Goal: Information Seeking & Learning: Find specific page/section

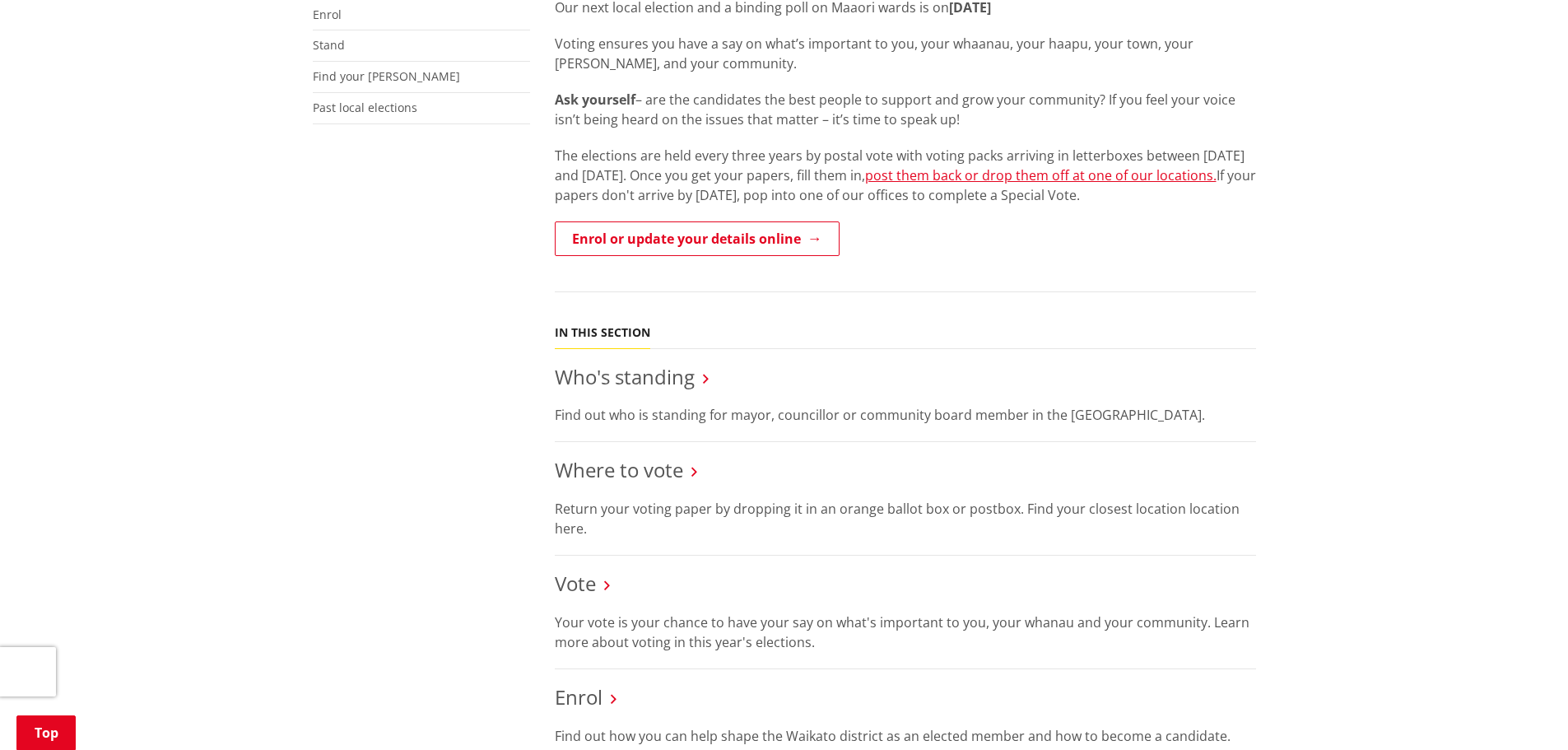
scroll to position [659, 0]
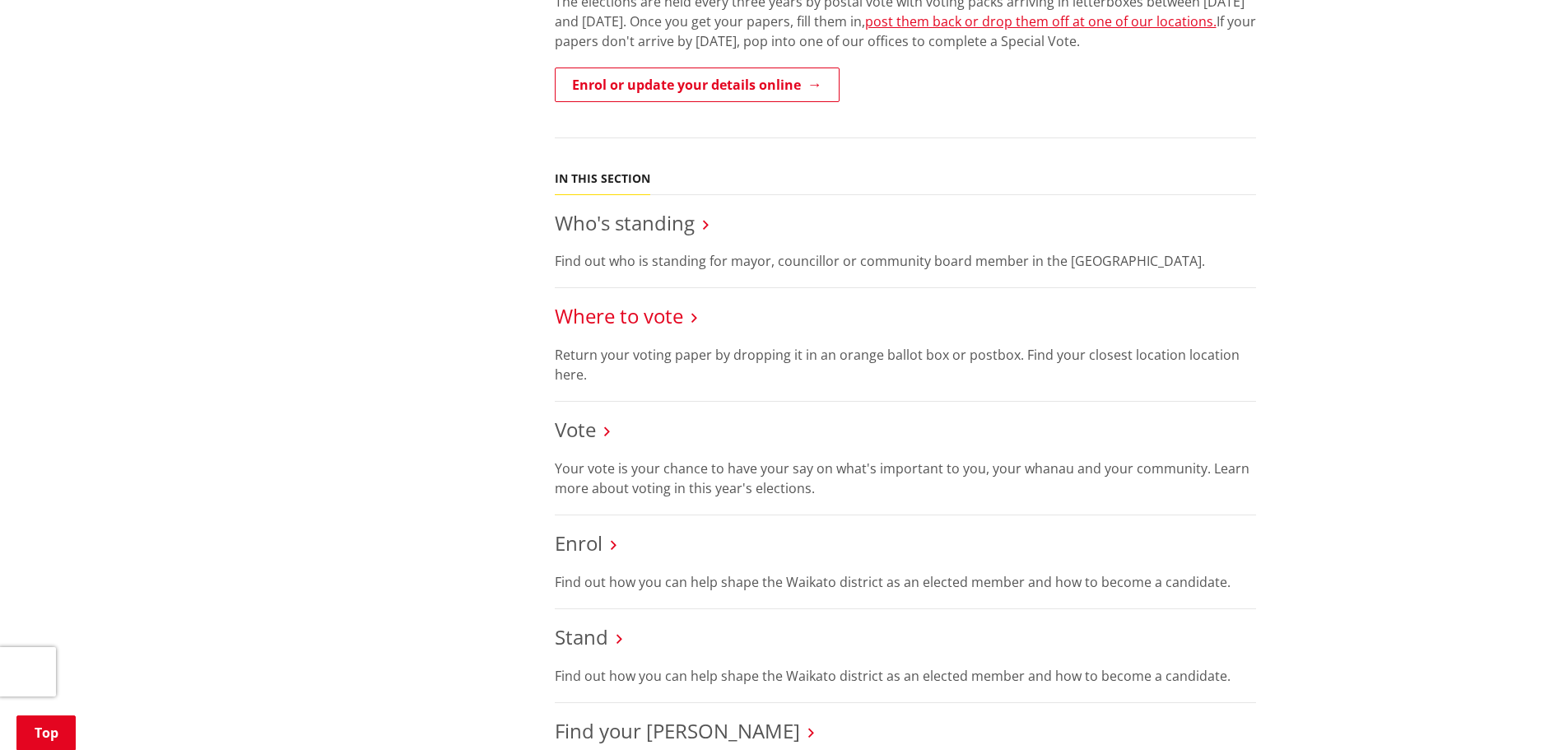
click at [662, 320] on link "Where to vote" at bounding box center [619, 315] width 129 height 27
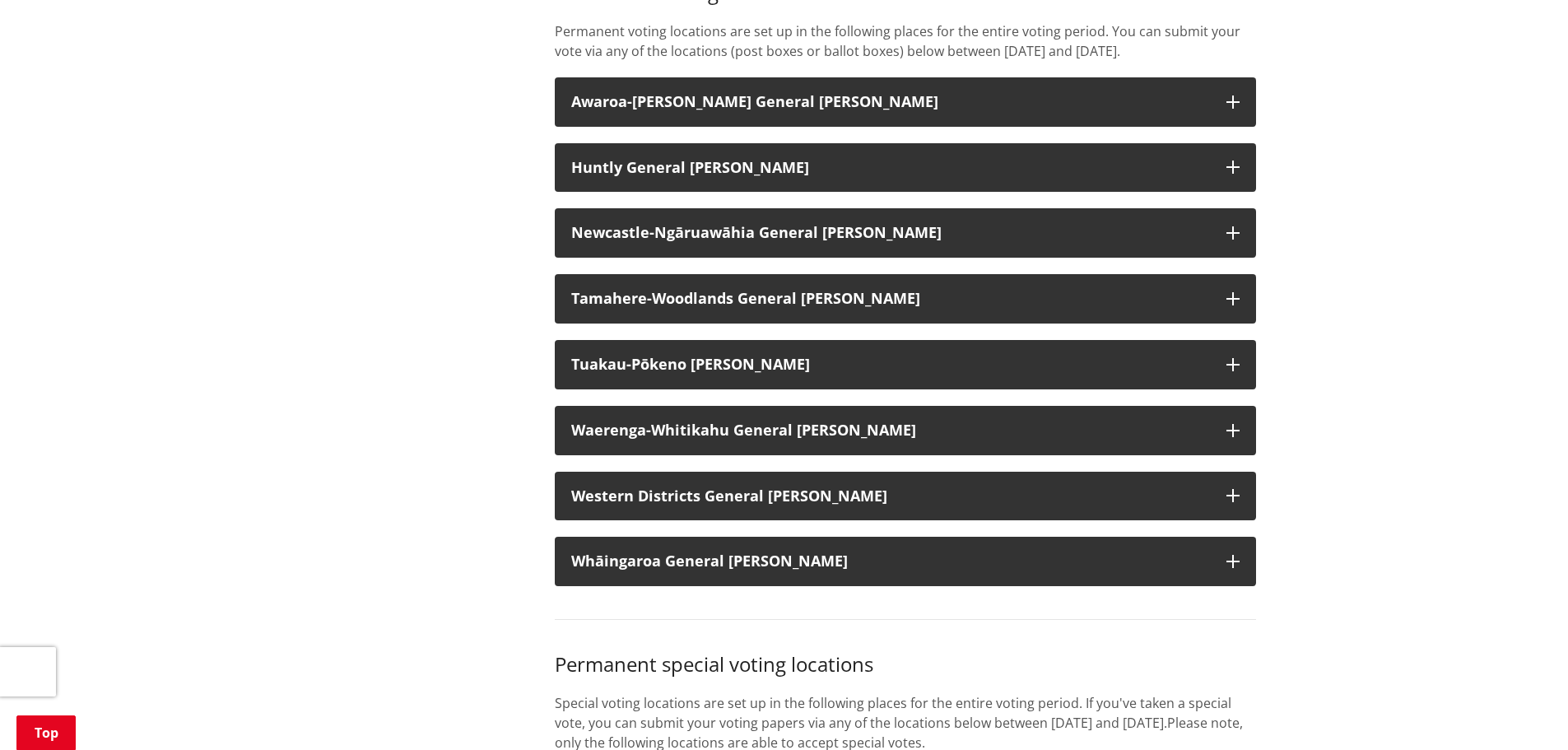
scroll to position [1400, 0]
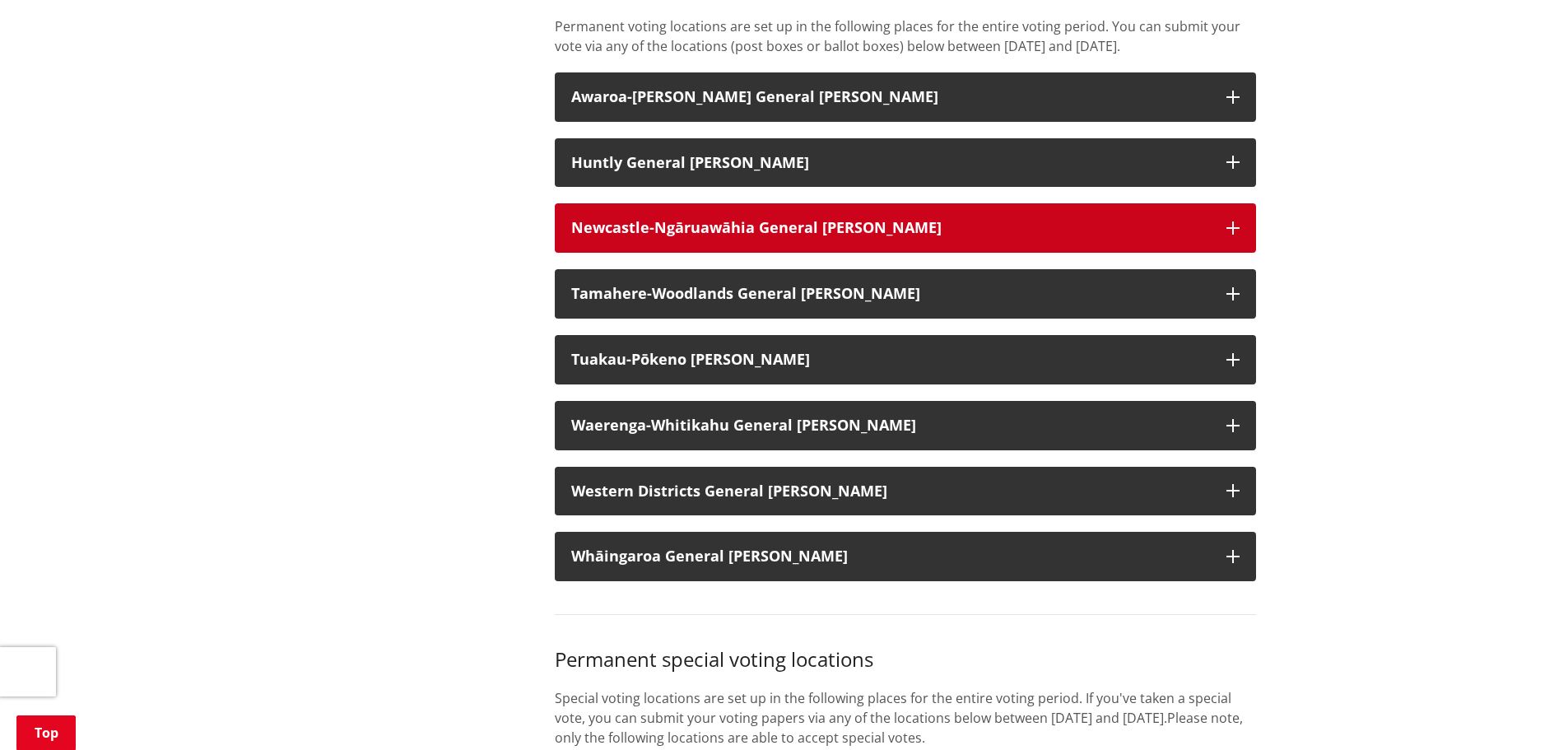
click at [835, 237] on strong "Newcastle-Ngāruawāhia General Ward" at bounding box center [756, 227] width 370 height 20
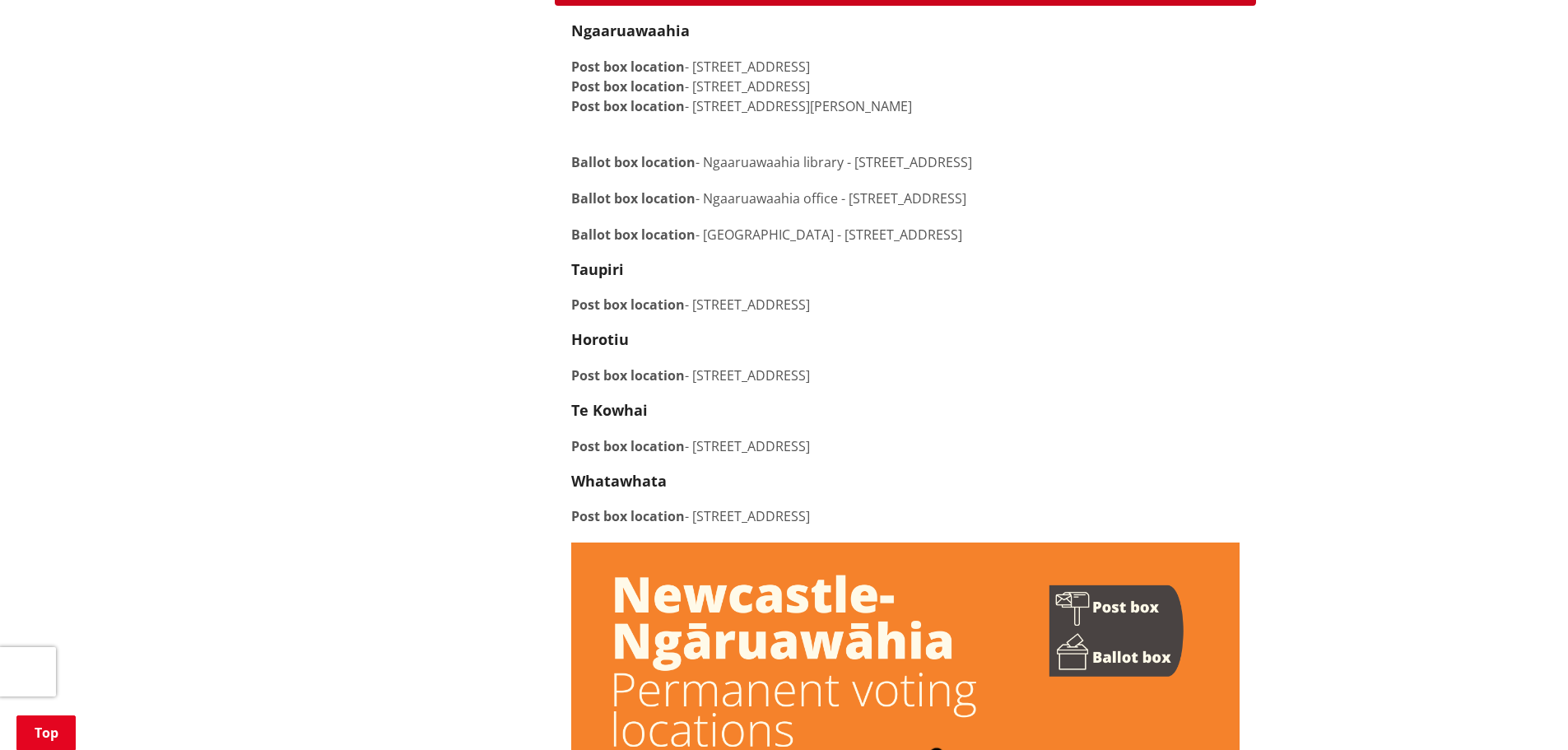
scroll to position [1235, 0]
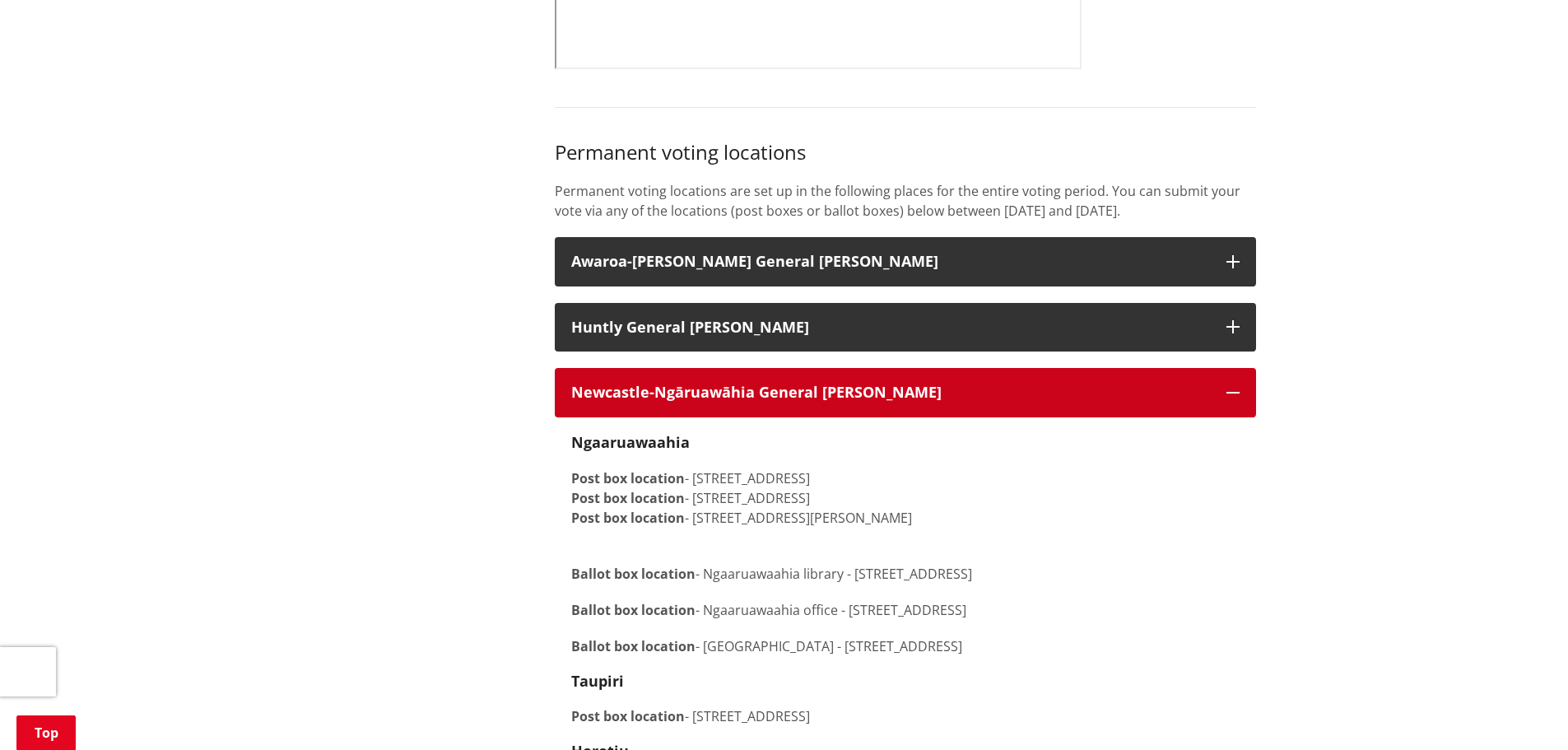
click at [1224, 405] on button "Newcastle-Ngāruawāhia General Ward" at bounding box center [906, 393] width 702 height 49
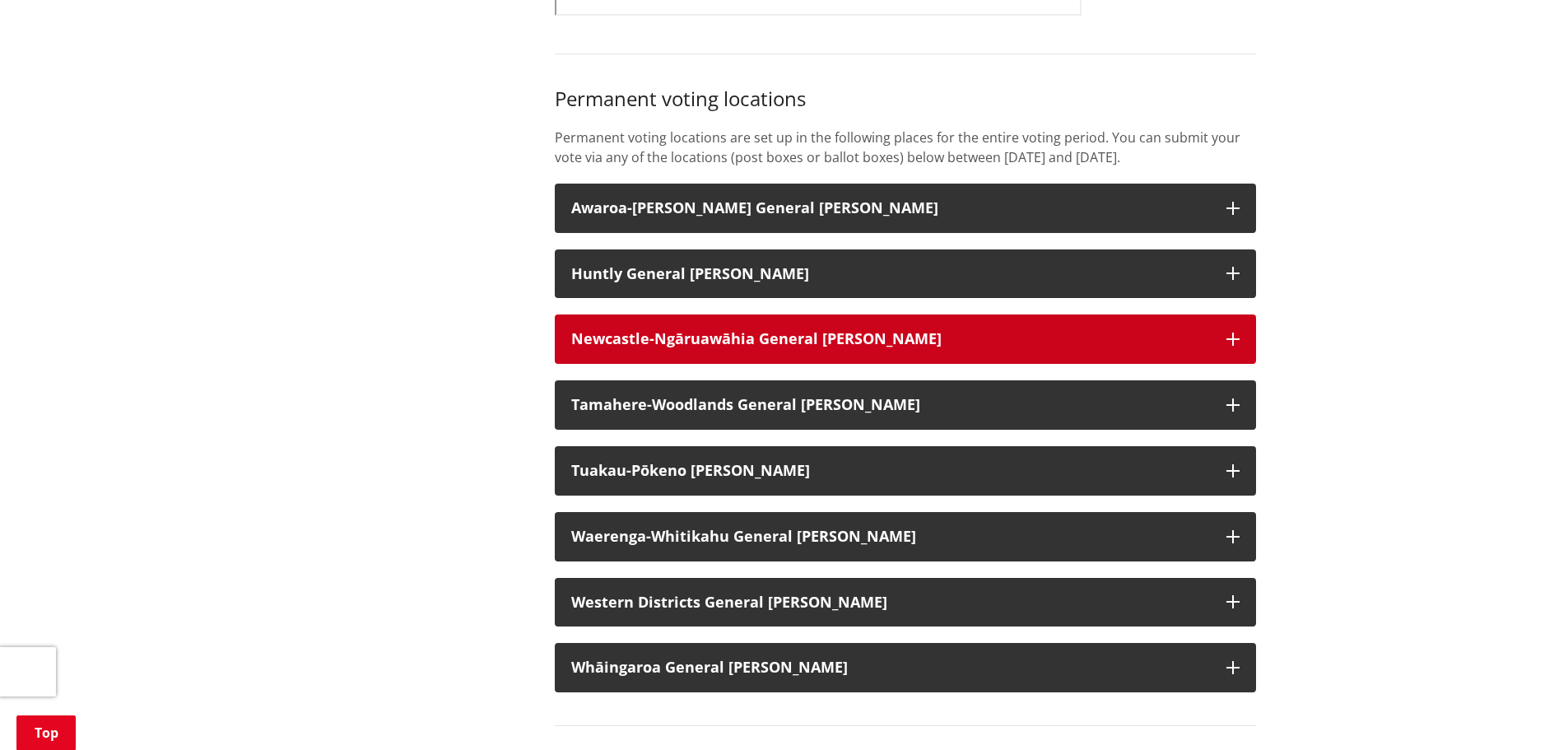
scroll to position [1317, 0]
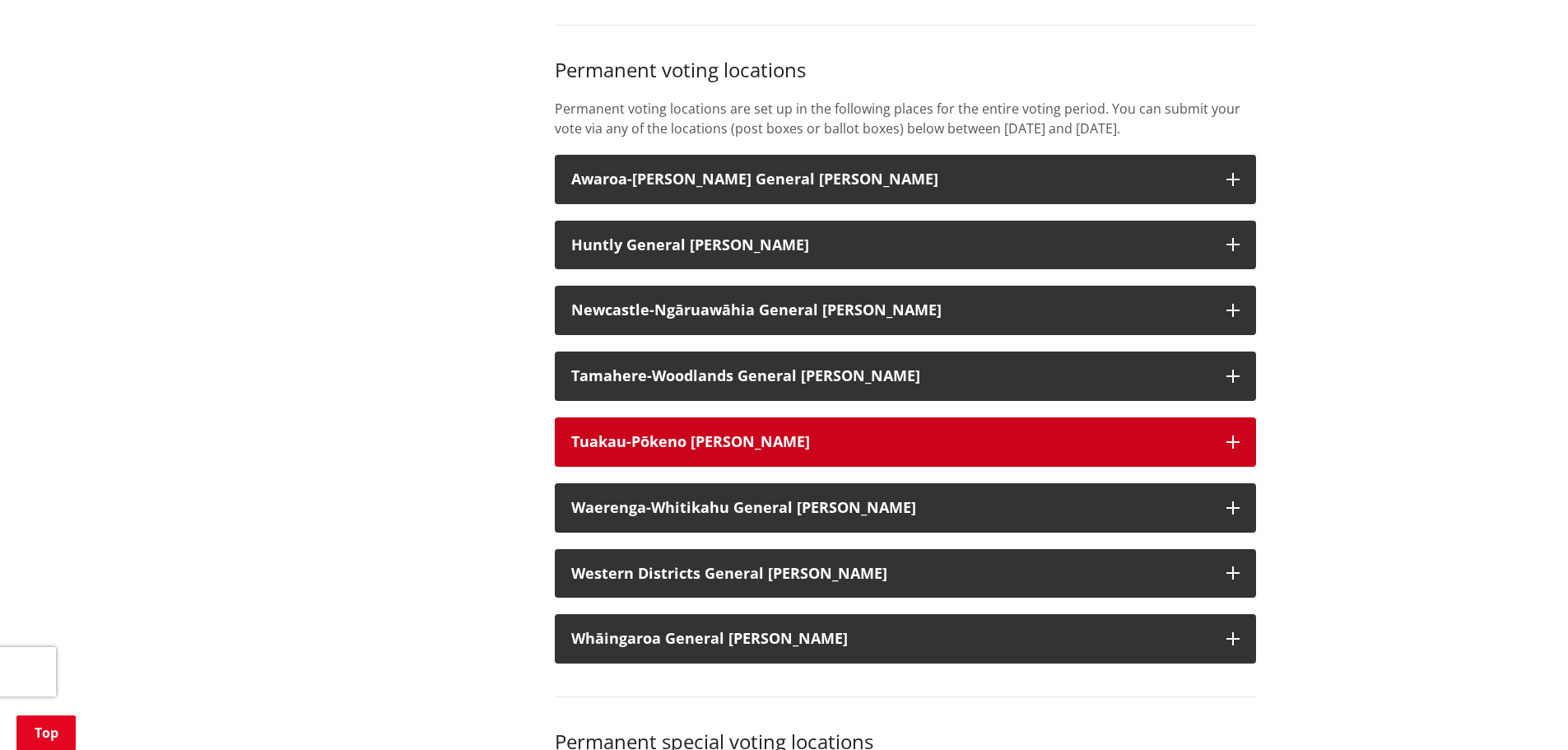
click at [1245, 466] on button "Tuakau-Pōkeno Ward" at bounding box center [906, 442] width 702 height 49
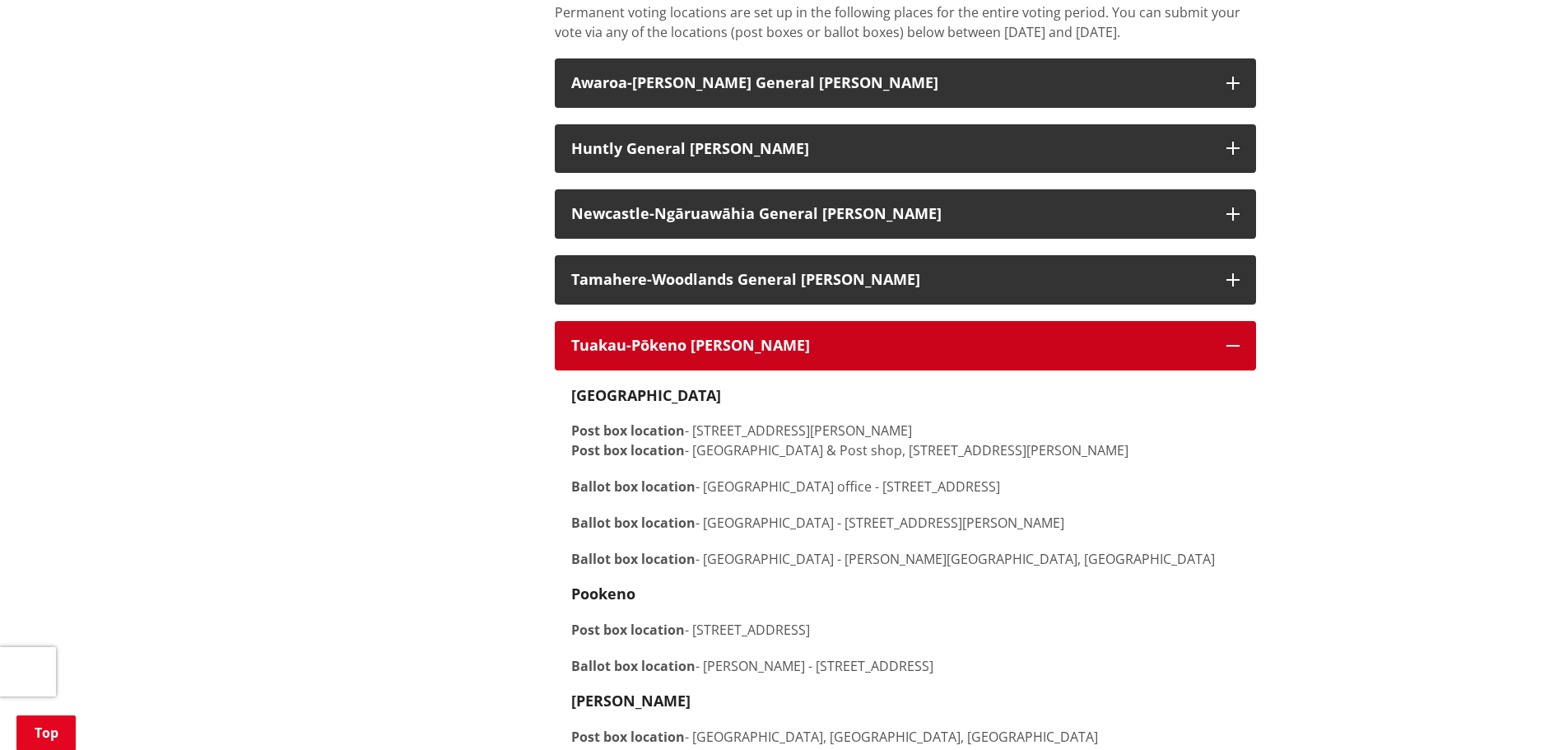
scroll to position [1565, 0]
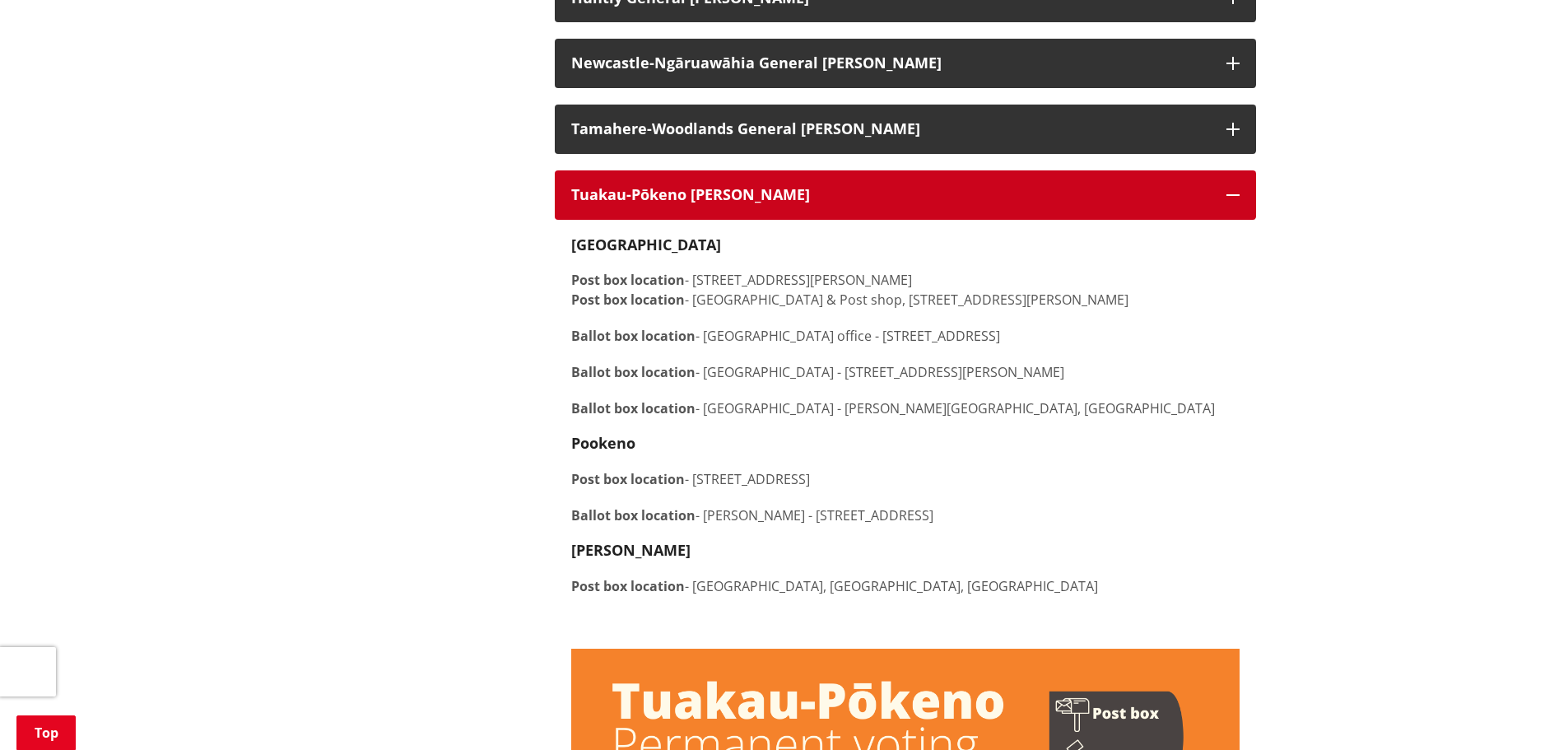
click at [1233, 202] on icon "button" at bounding box center [1233, 194] width 13 height 13
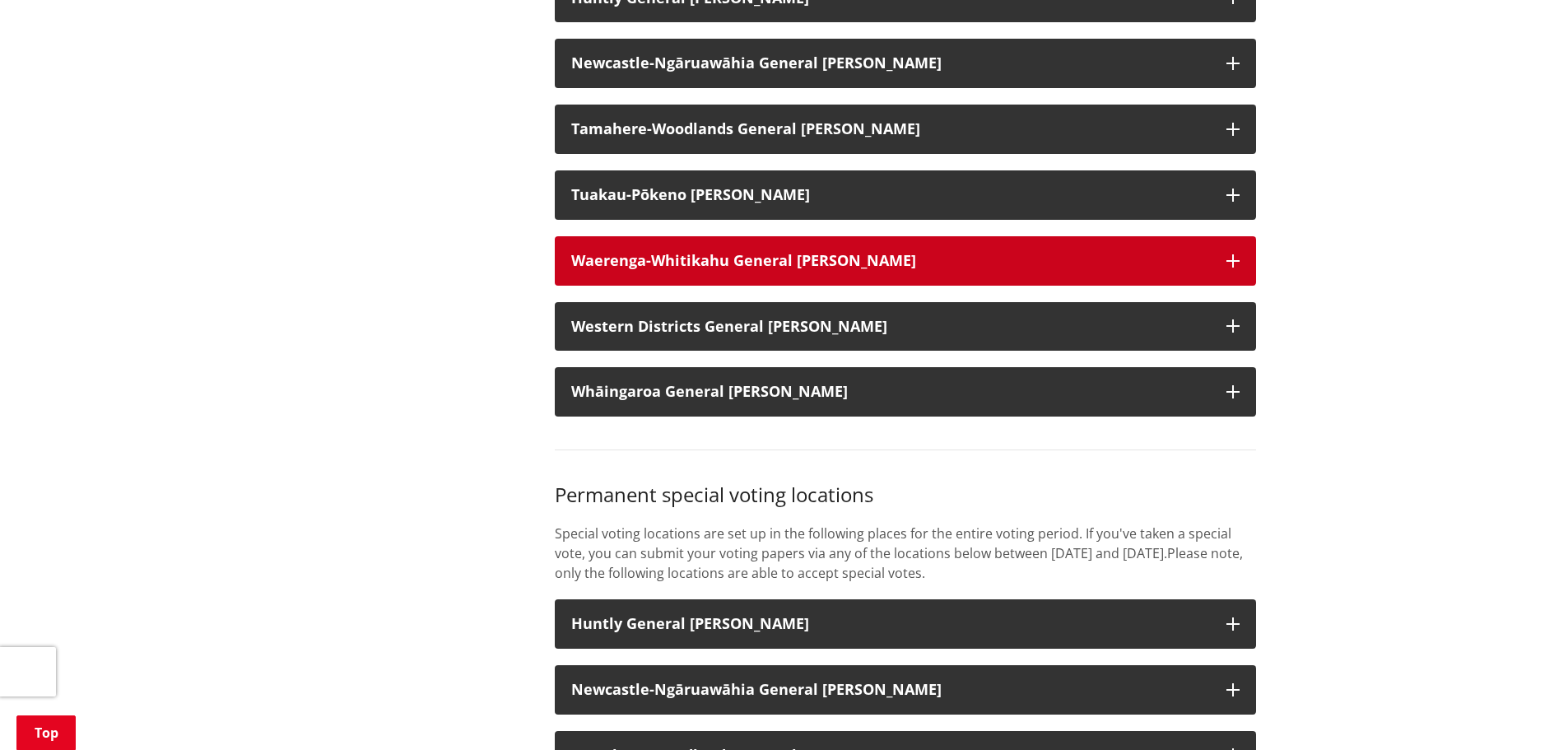
click at [1238, 272] on button "Waerenga-Whitikahu General Ward" at bounding box center [906, 261] width 702 height 49
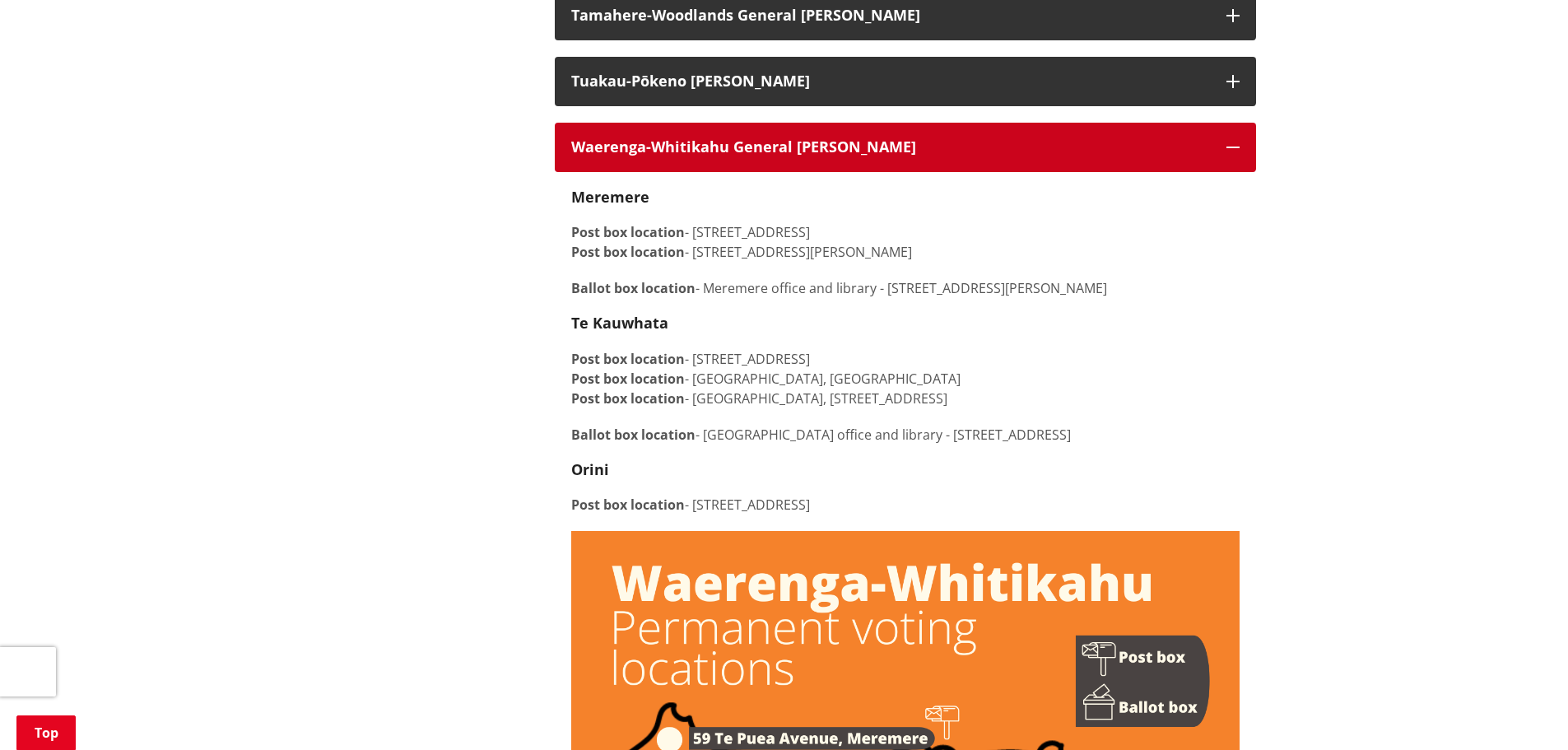
scroll to position [1812, 0]
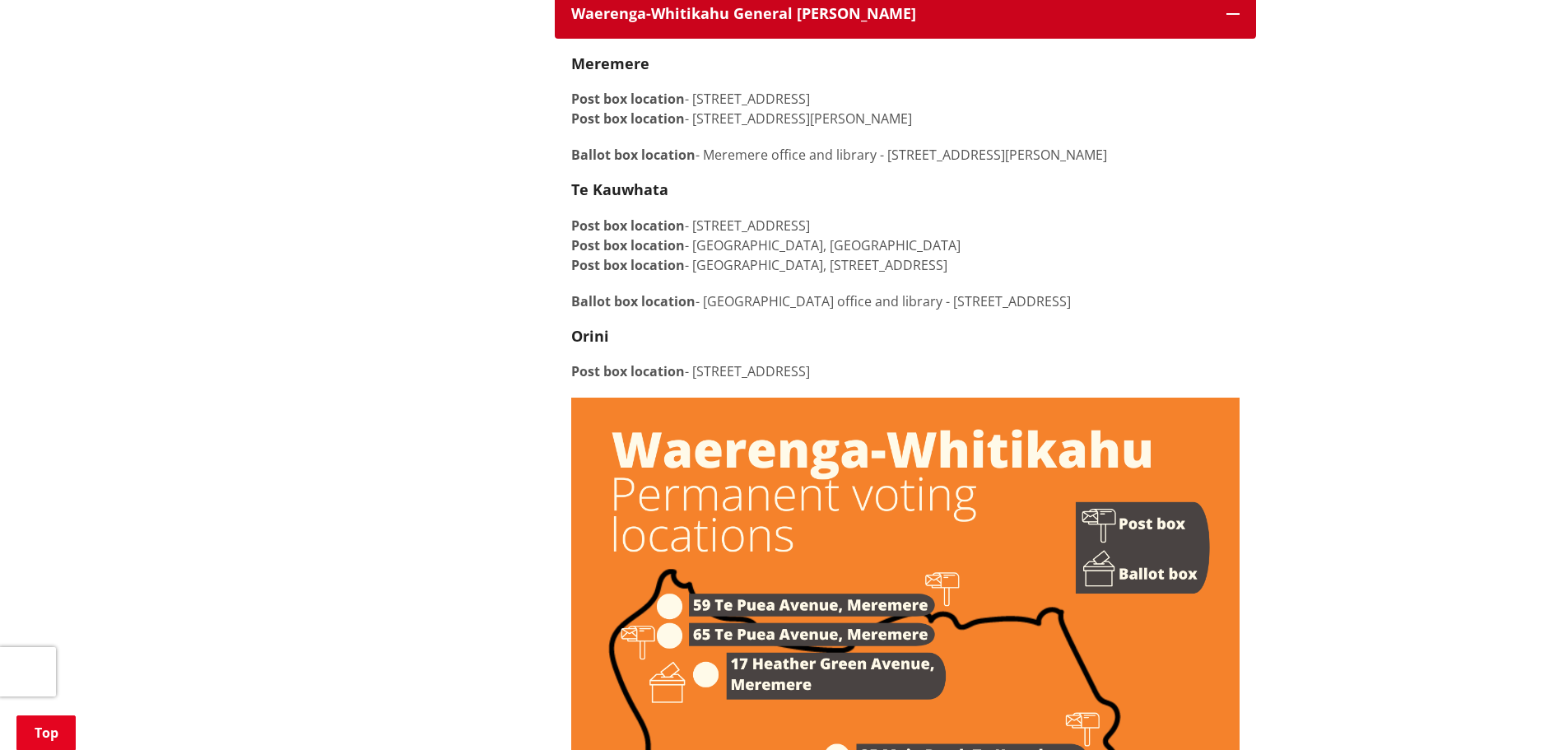
click at [1226, 37] on button "Waerenga-Whitikahu General Ward" at bounding box center [906, 14] width 702 height 49
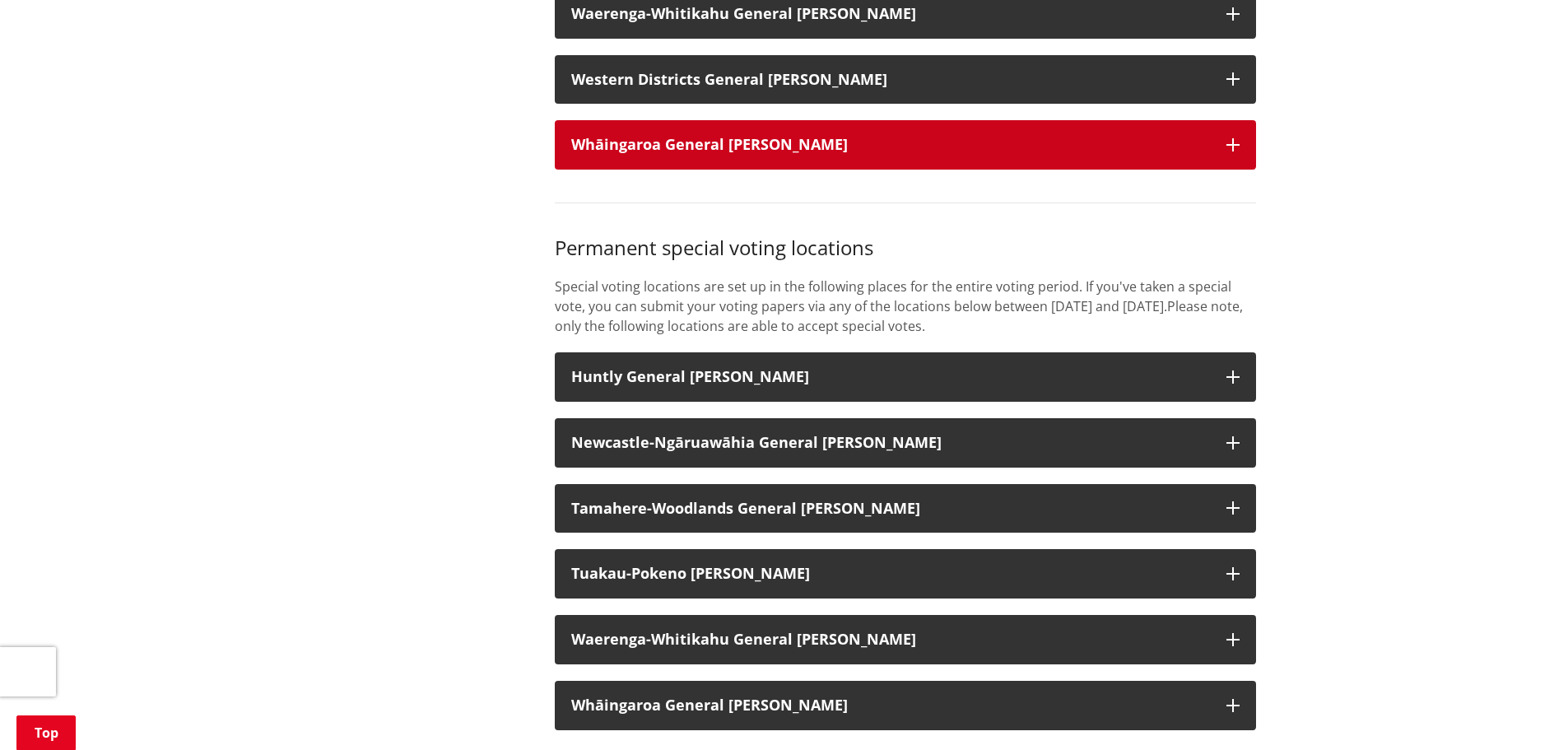
click at [1234, 151] on icon "button" at bounding box center [1233, 144] width 13 height 13
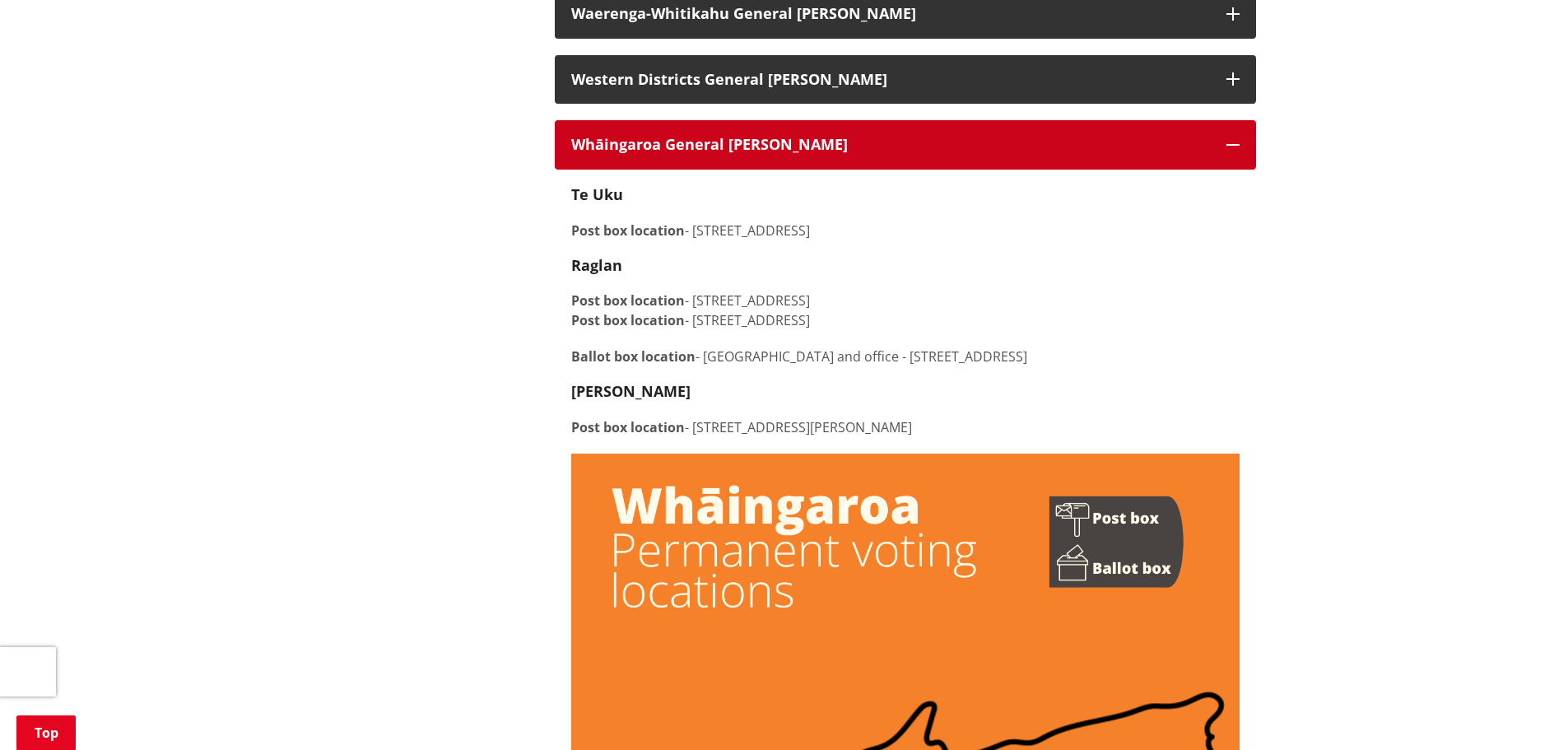
click at [1229, 158] on button "Whāingaroa General Ward" at bounding box center [906, 144] width 702 height 49
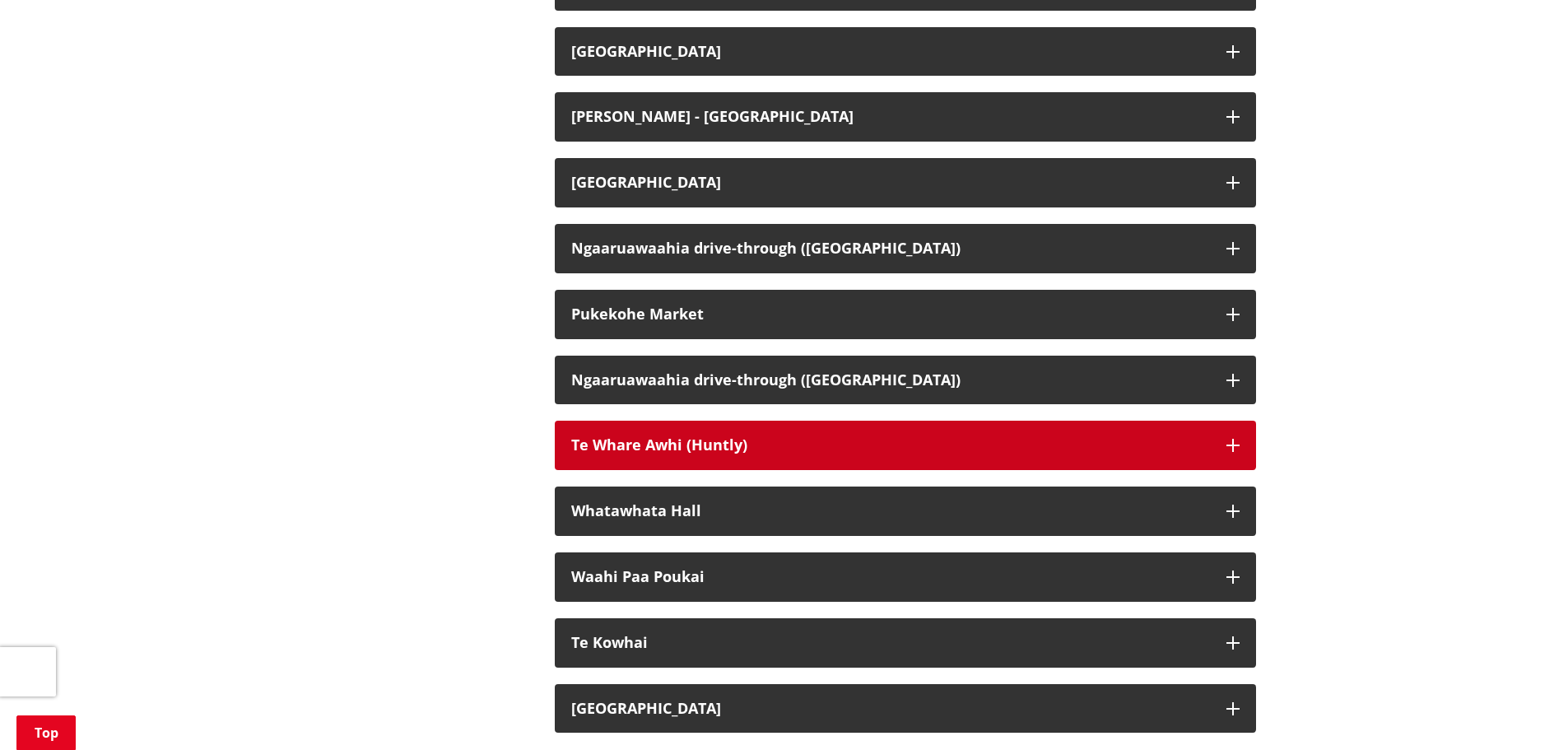
scroll to position [3788, 0]
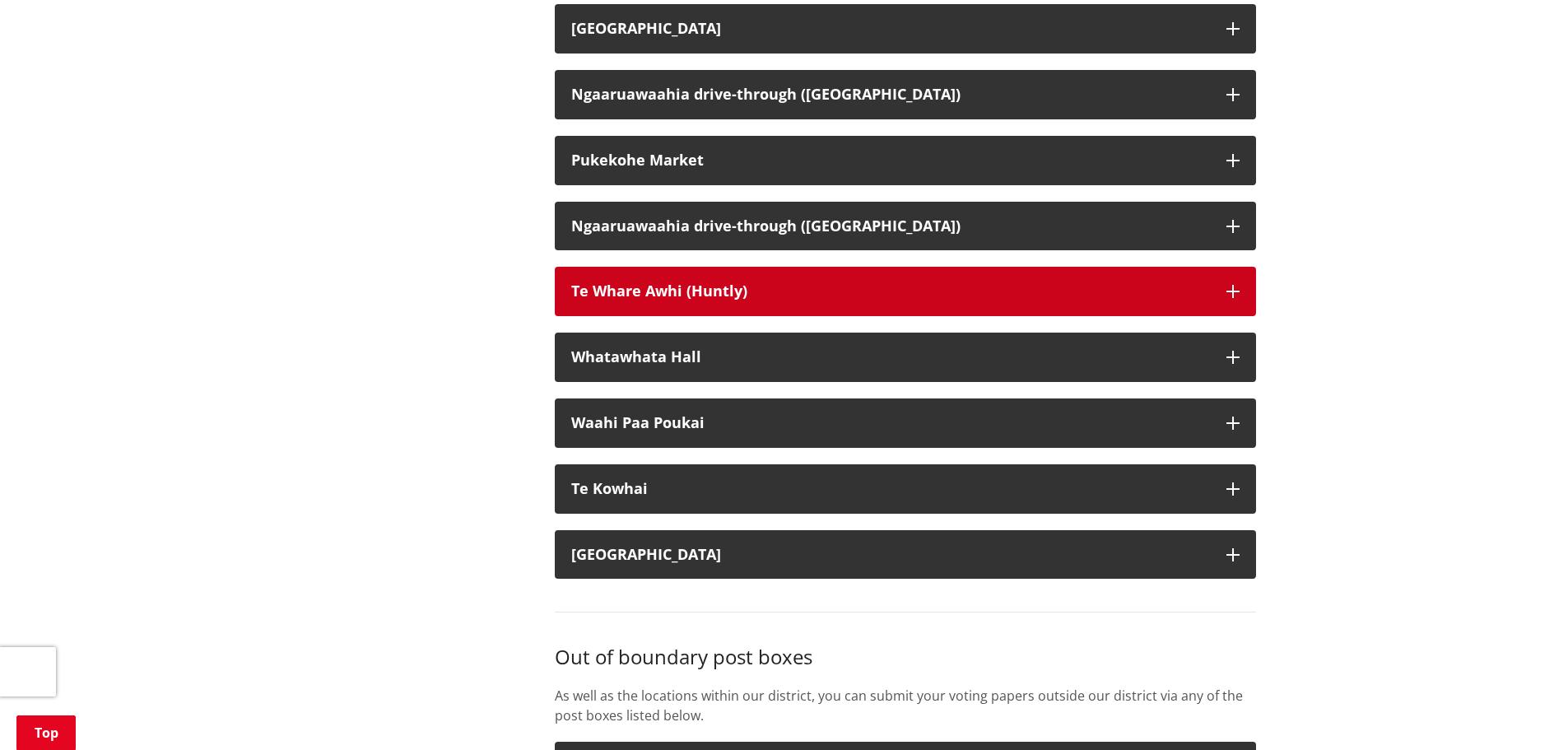
click at [1238, 298] on icon "button" at bounding box center [1233, 291] width 13 height 13
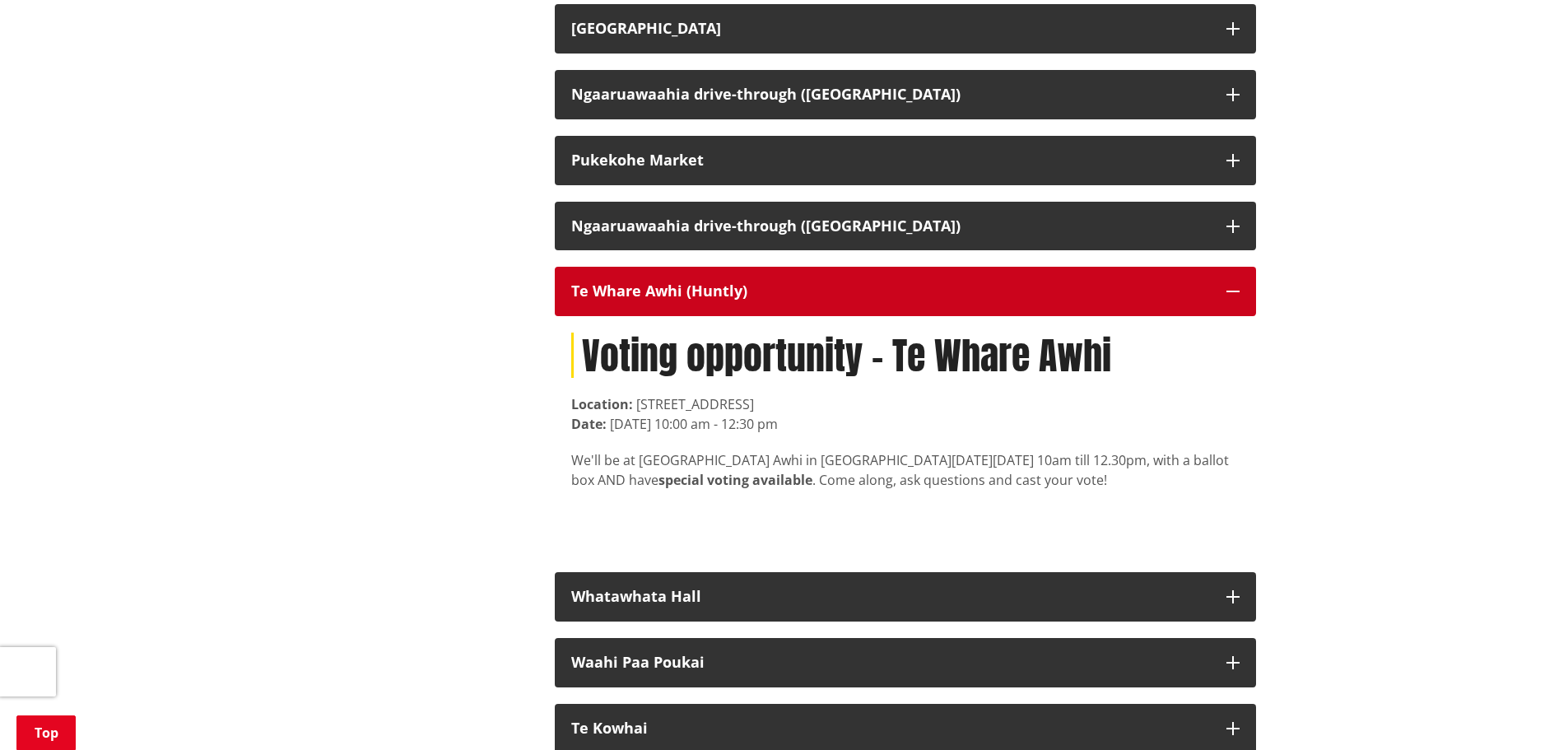
click at [1238, 298] on icon "button" at bounding box center [1233, 291] width 13 height 13
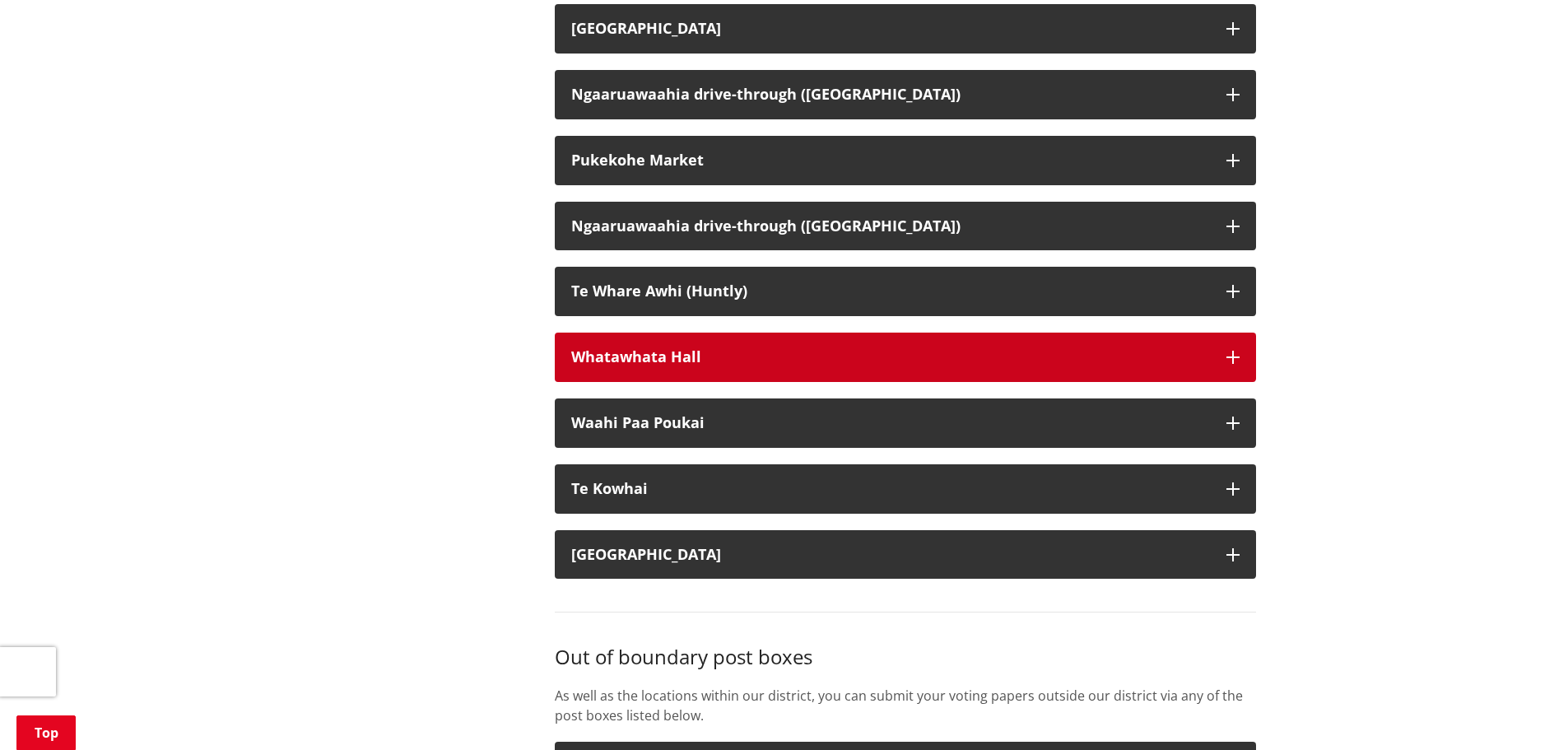
click at [1236, 369] on button "Whatawhata Hall" at bounding box center [906, 357] width 702 height 49
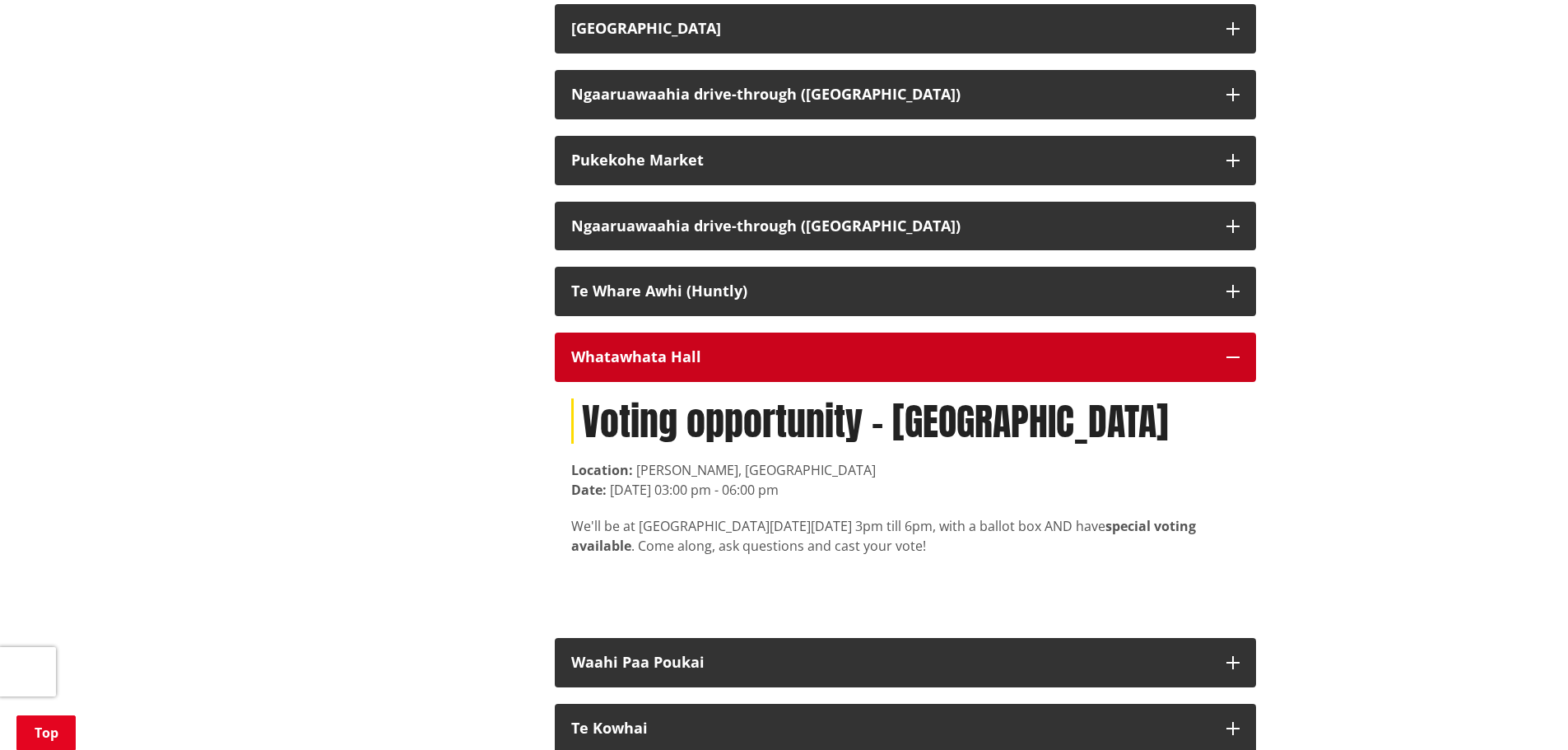
click at [1236, 369] on button "Whatawhata Hall" at bounding box center [906, 357] width 702 height 49
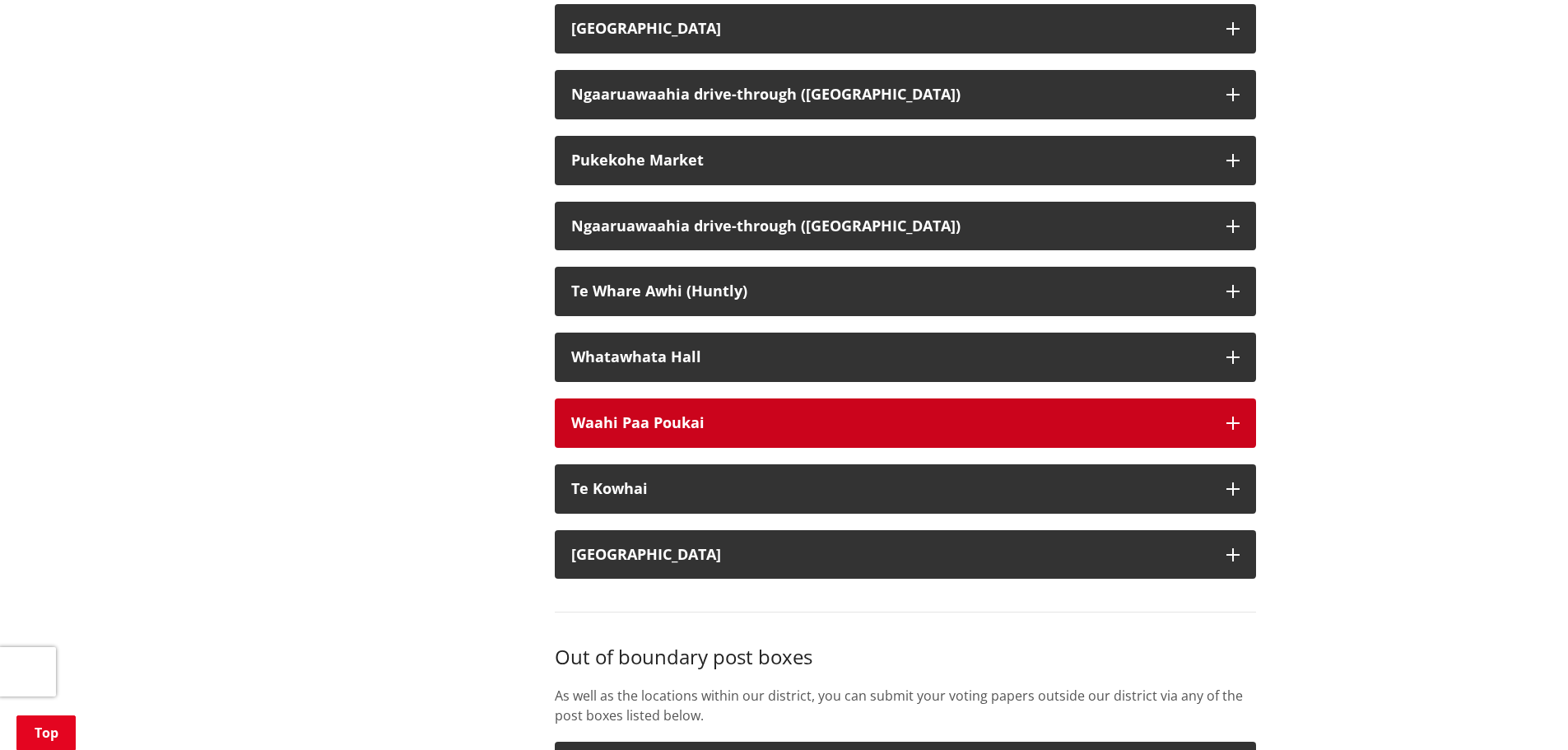
click at [1232, 430] on icon "button" at bounding box center [1233, 423] width 13 height 13
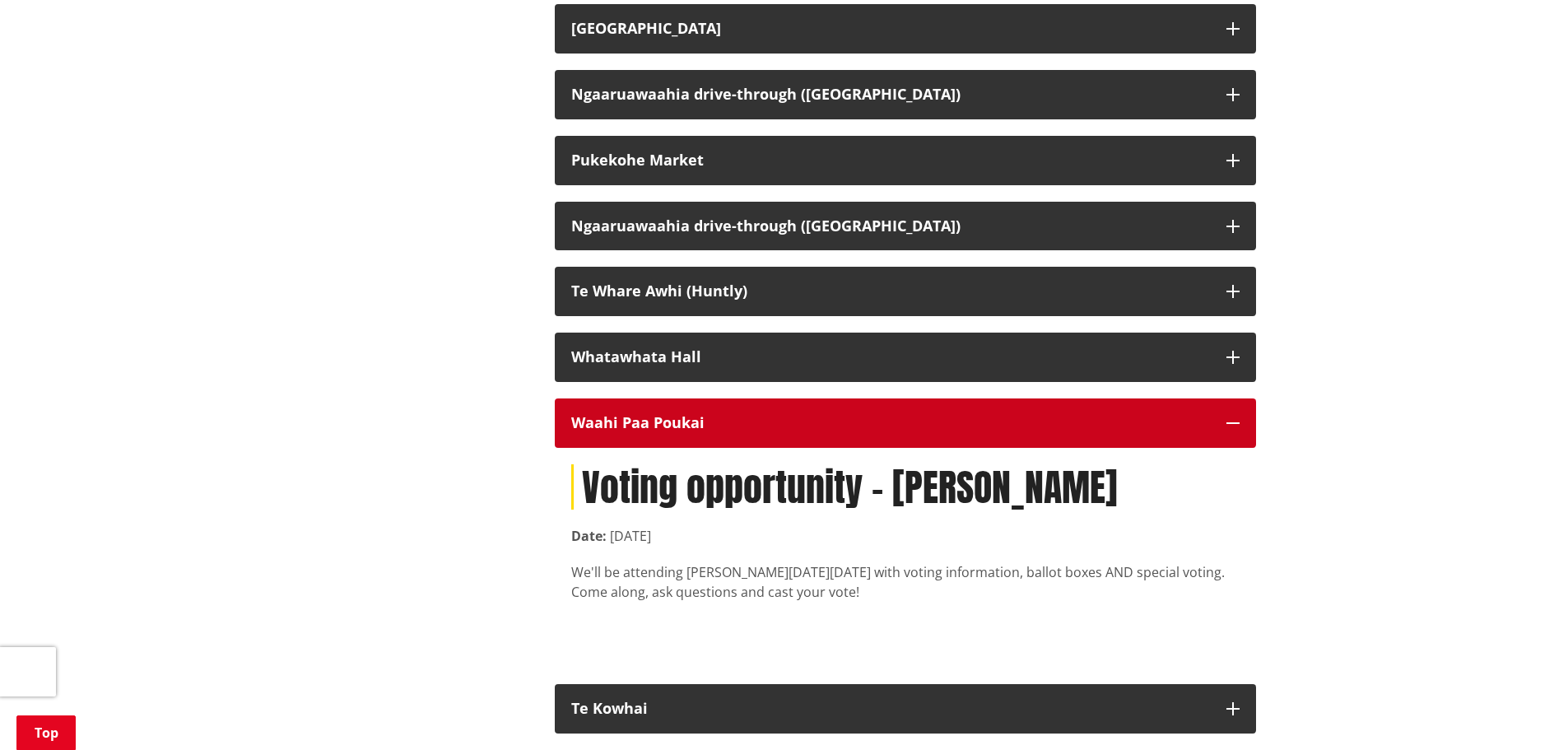
click at [1239, 430] on icon "button" at bounding box center [1233, 423] width 13 height 13
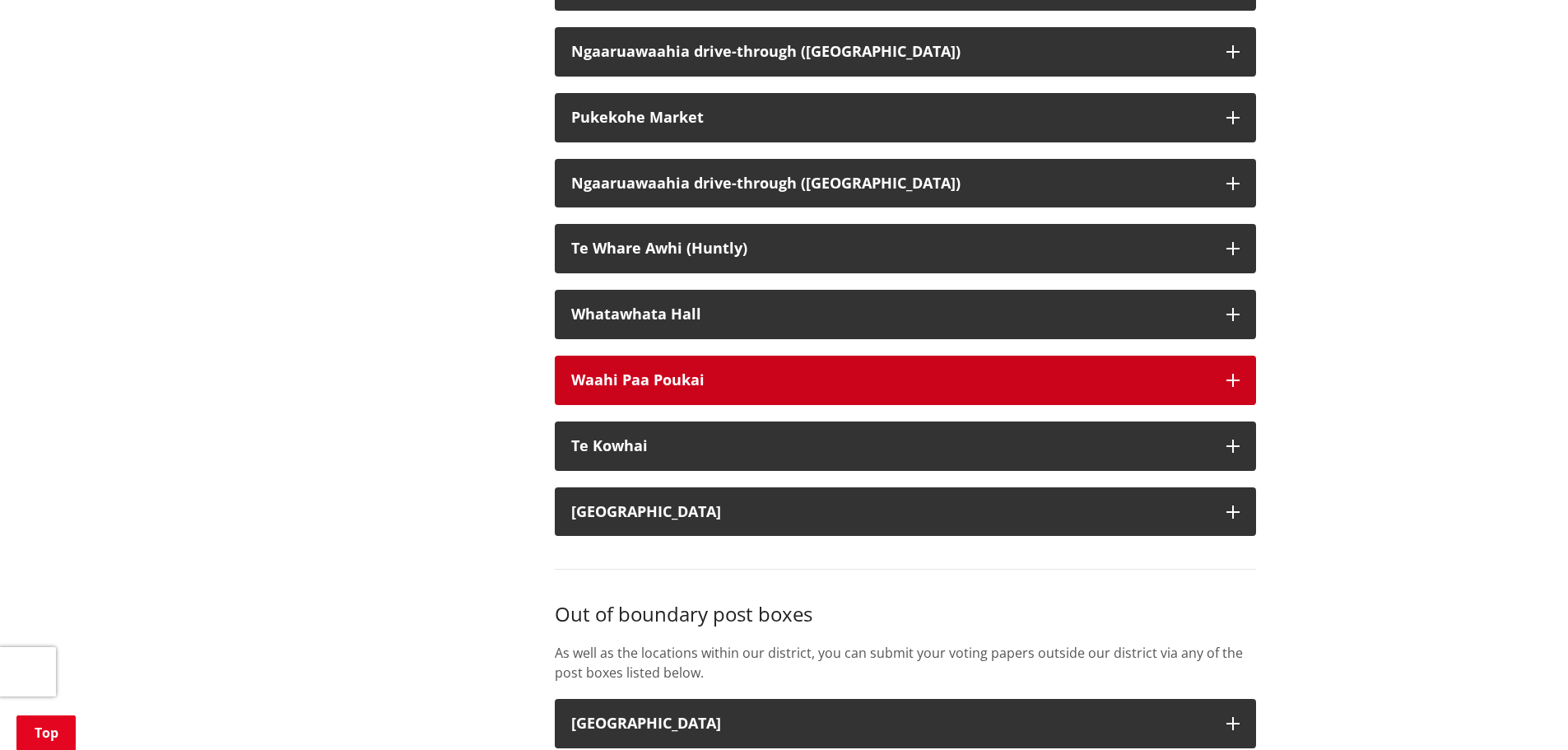
scroll to position [3870, 0]
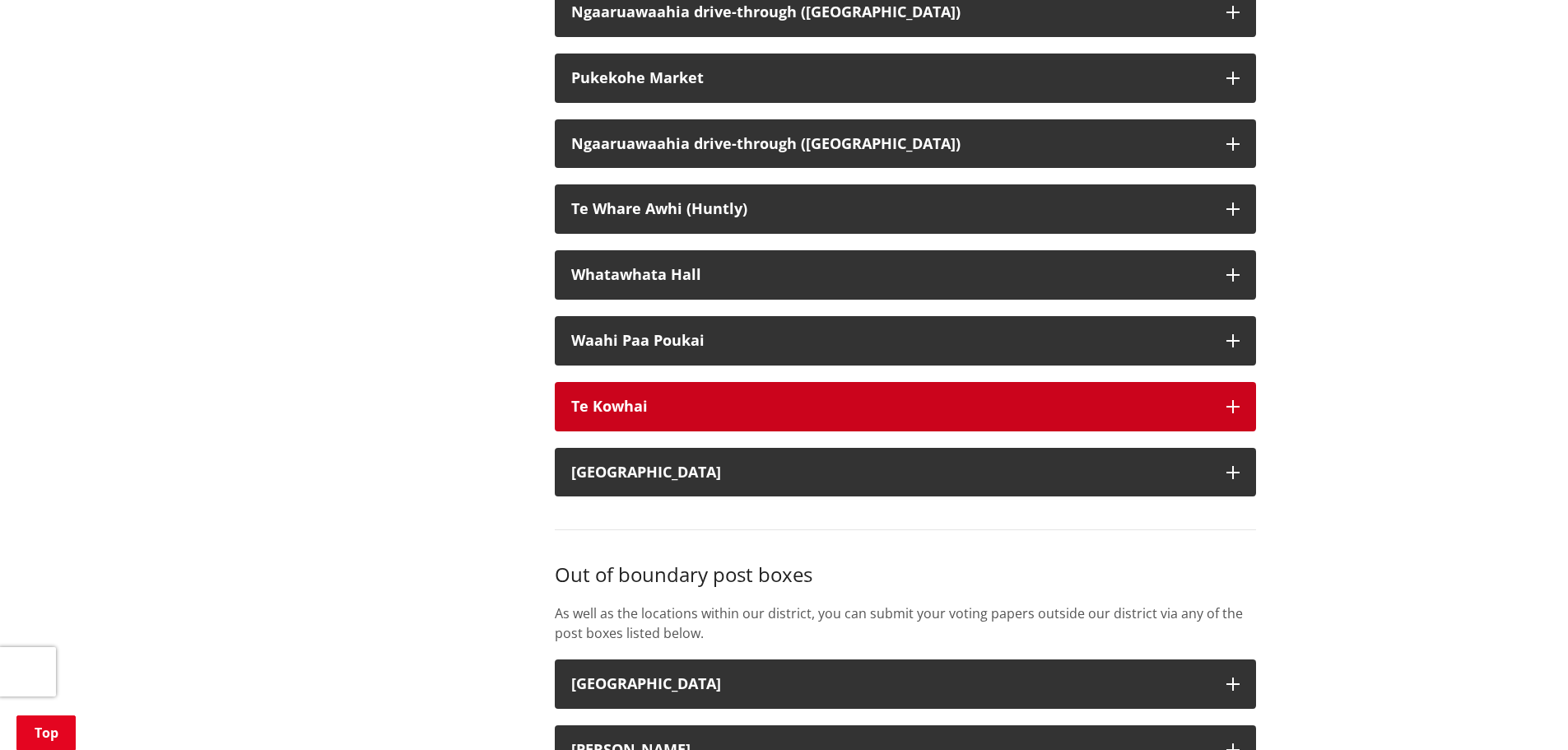
click at [1234, 413] on icon "button" at bounding box center [1233, 406] width 13 height 13
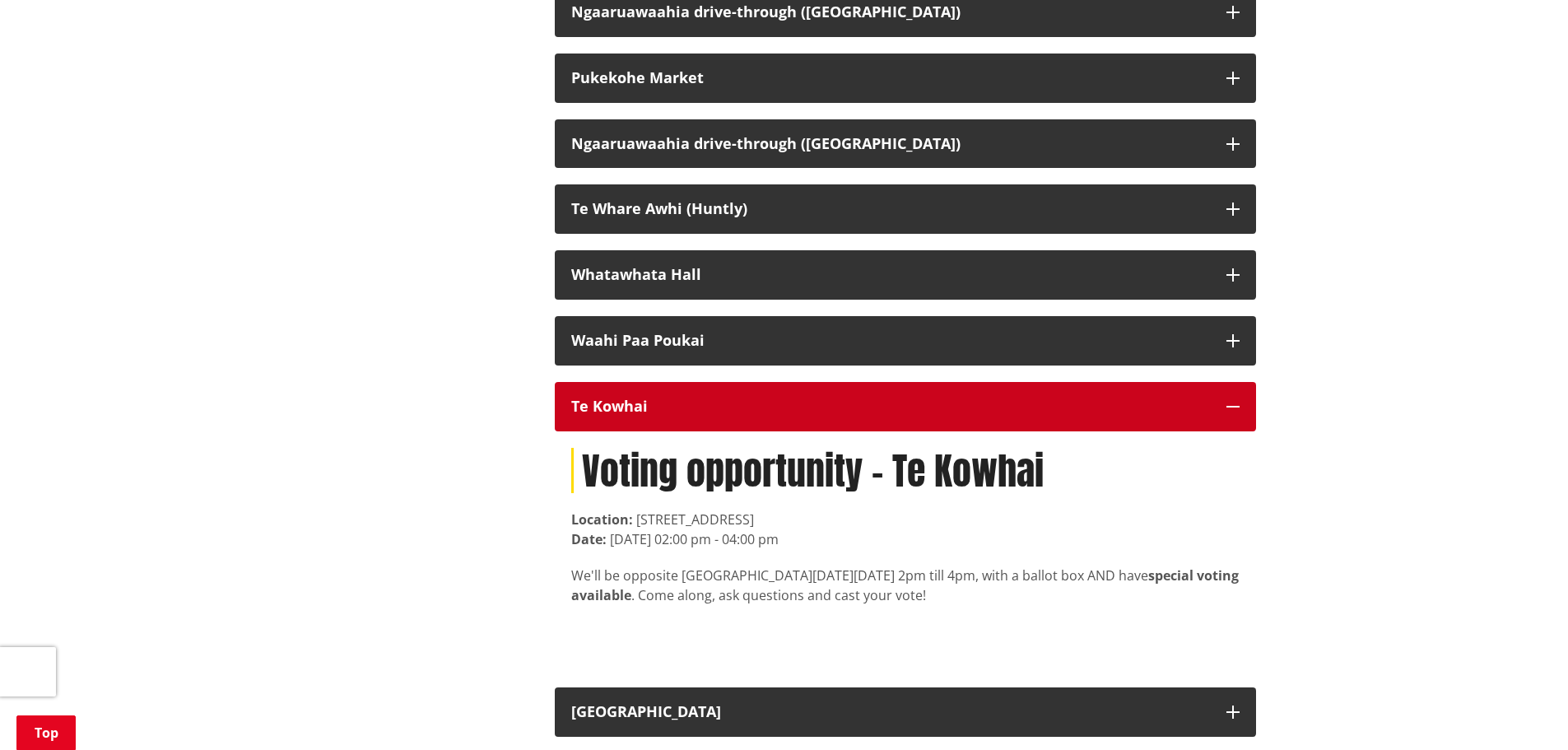
click at [1233, 413] on icon "button" at bounding box center [1233, 406] width 13 height 13
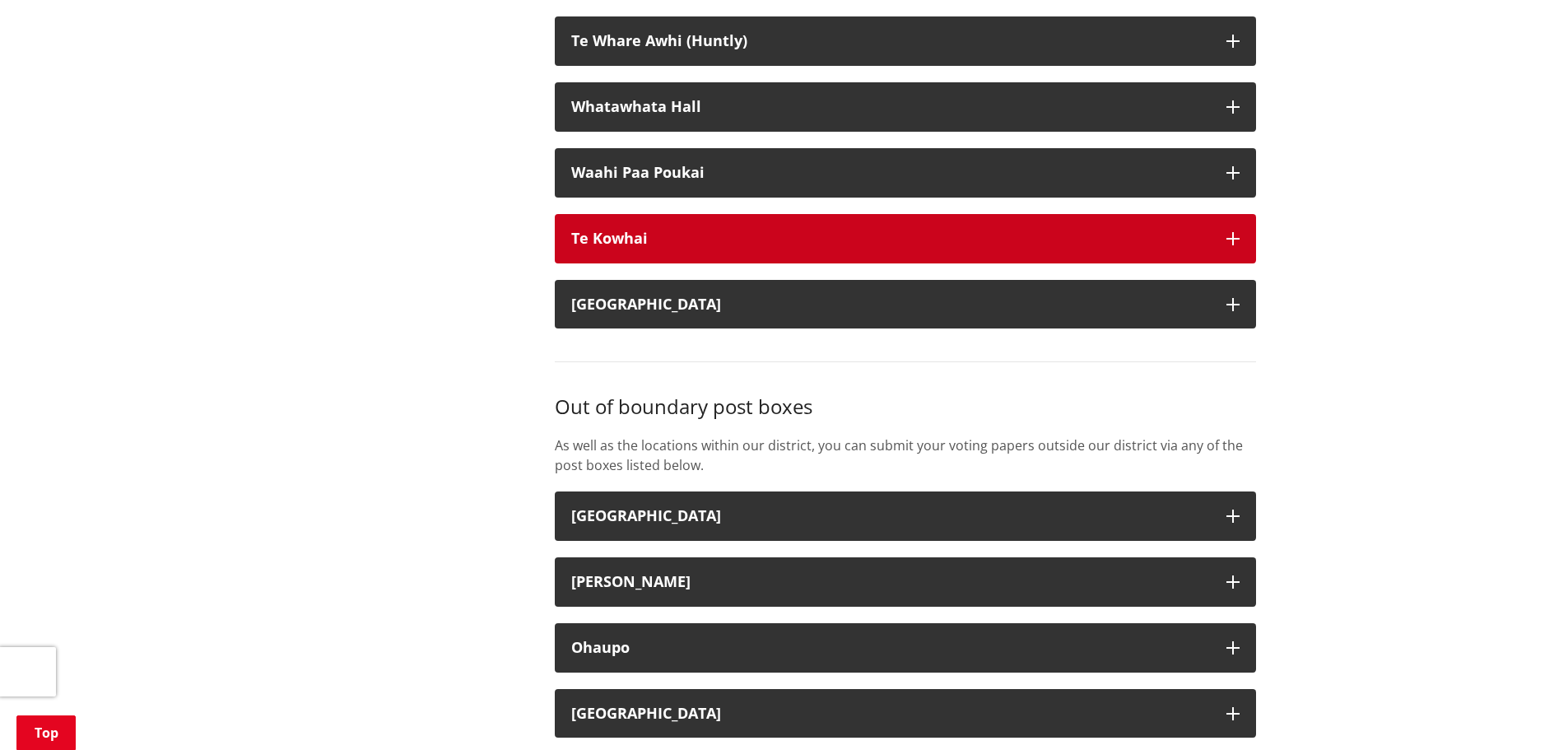
scroll to position [4282, 0]
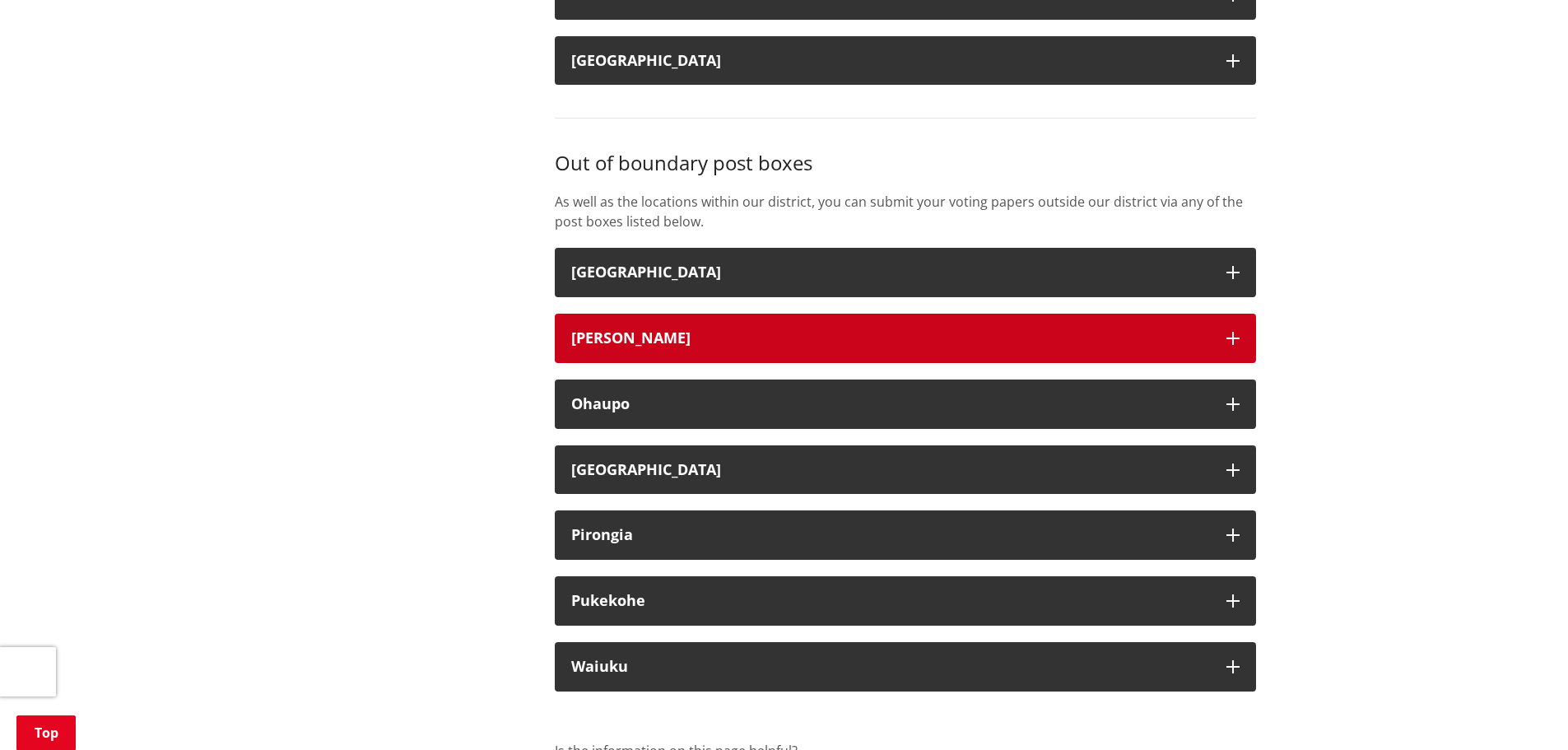
click at [1236, 345] on icon "button" at bounding box center [1233, 338] width 13 height 13
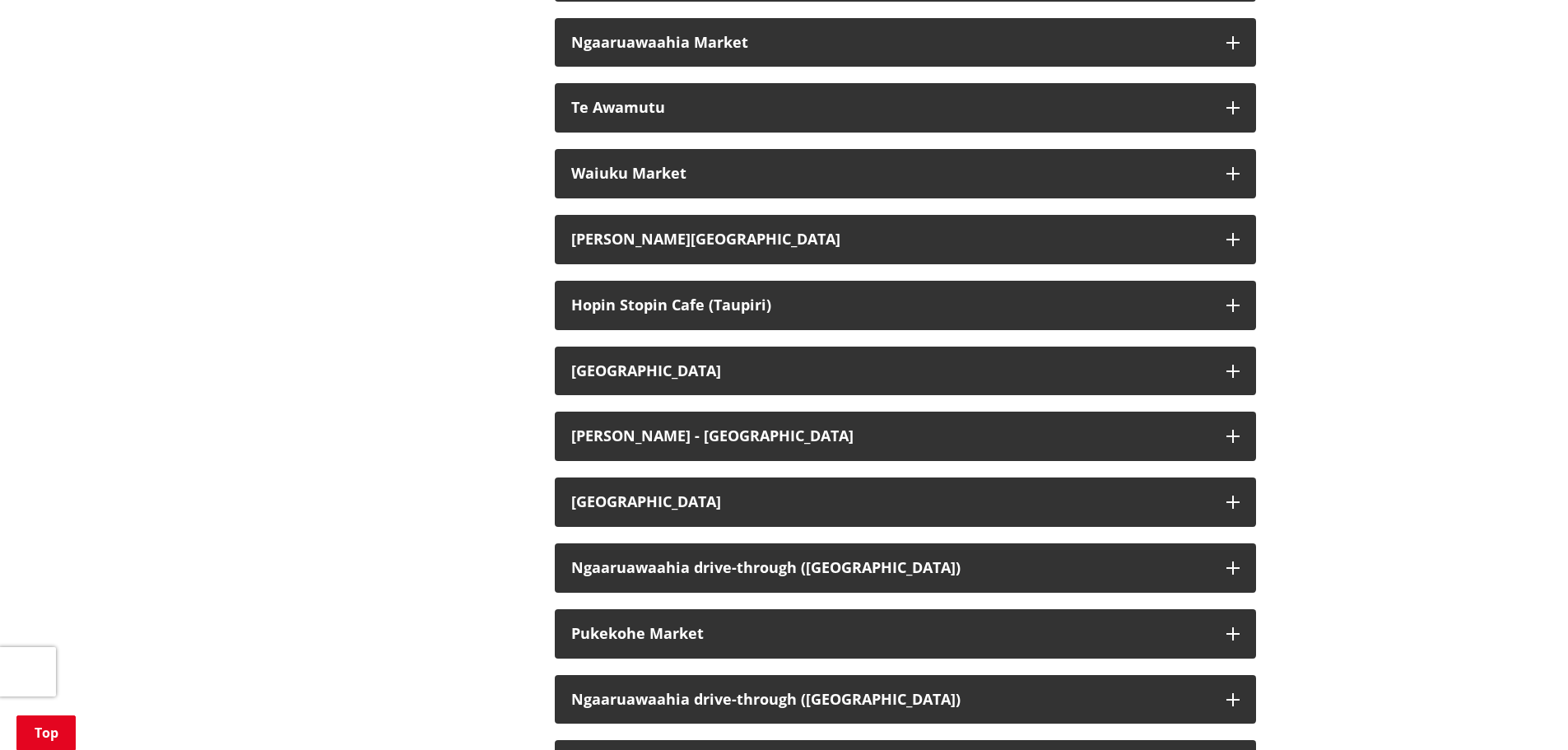
scroll to position [3095, 0]
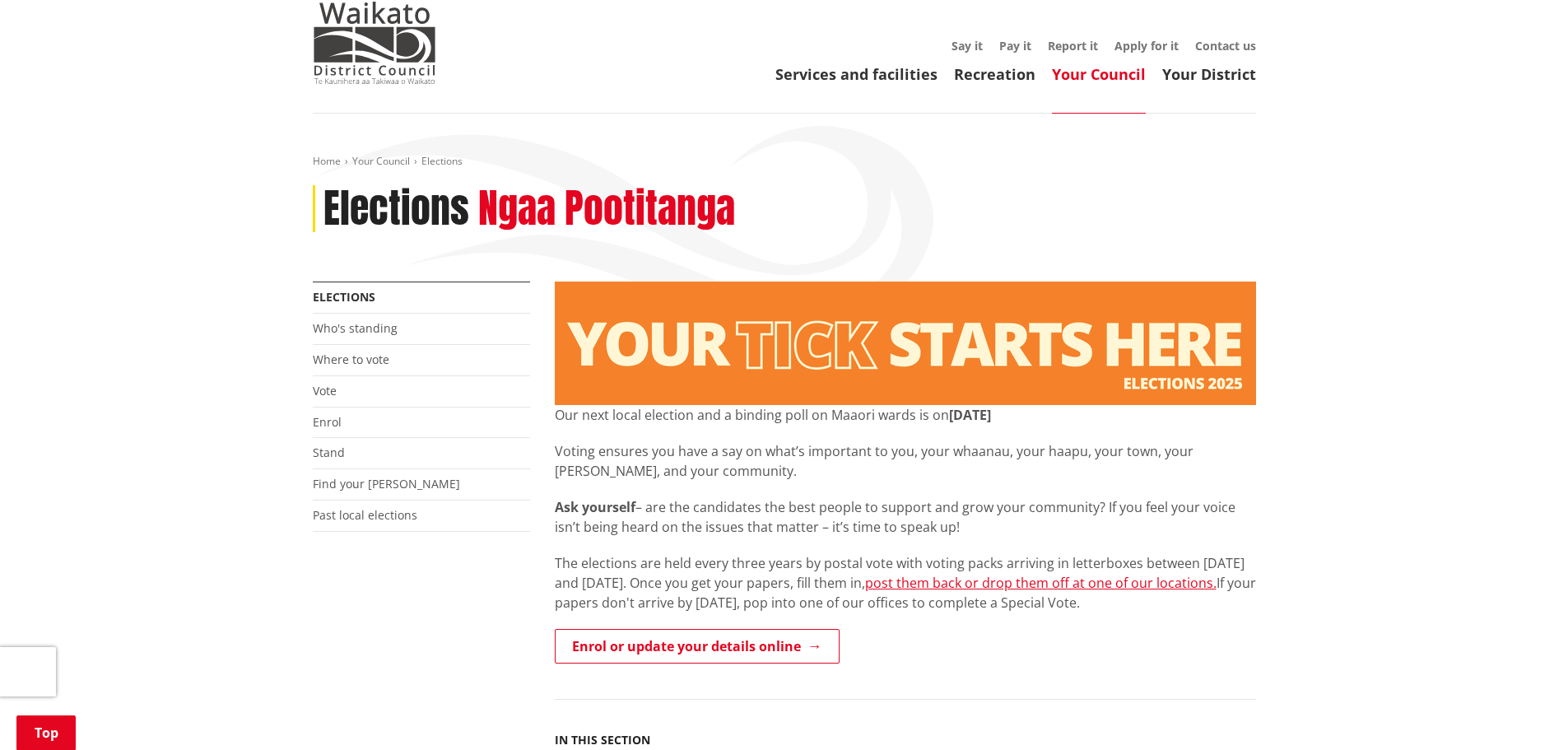
scroll to position [82, 0]
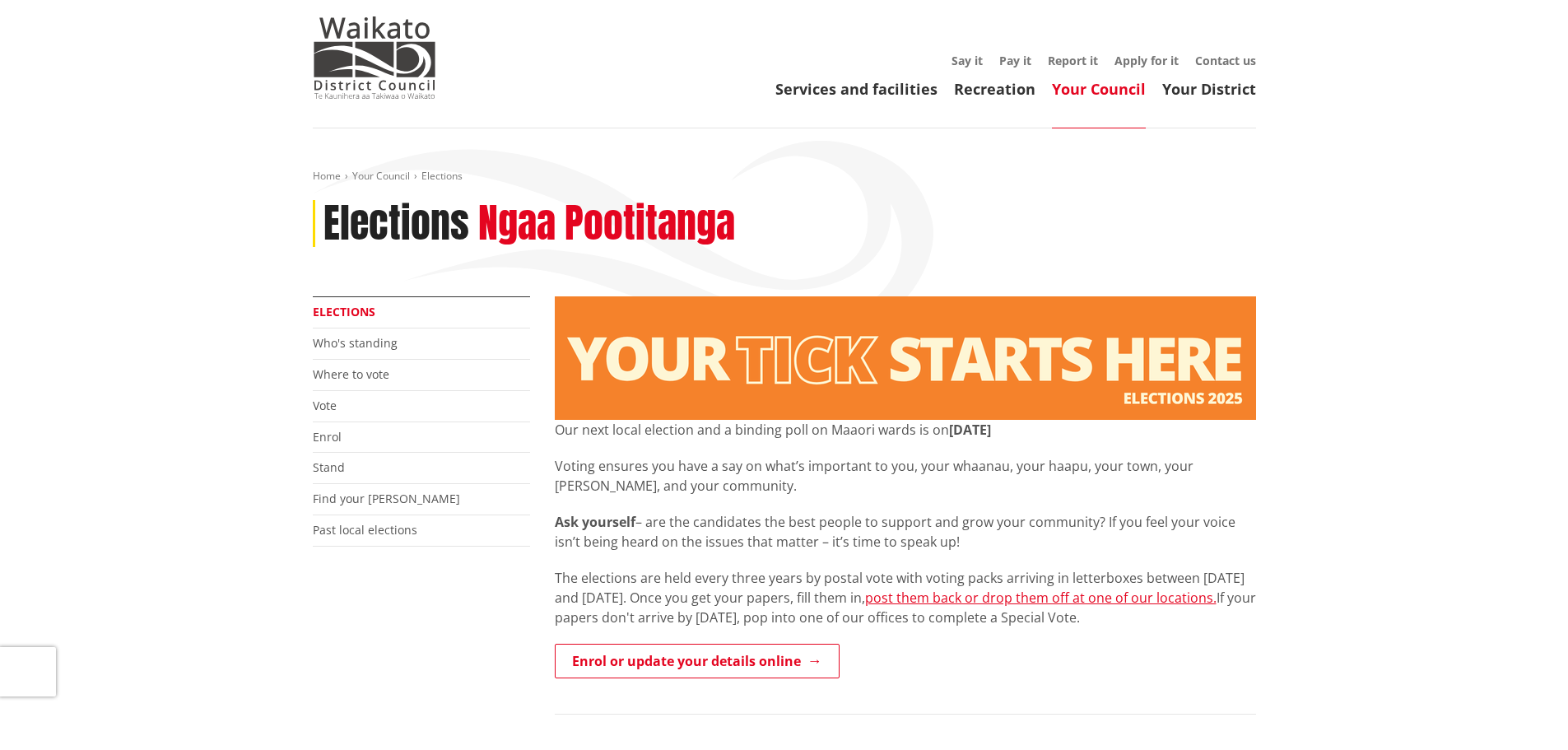
click at [354, 318] on link "Elections" at bounding box center [345, 312] width 63 height 16
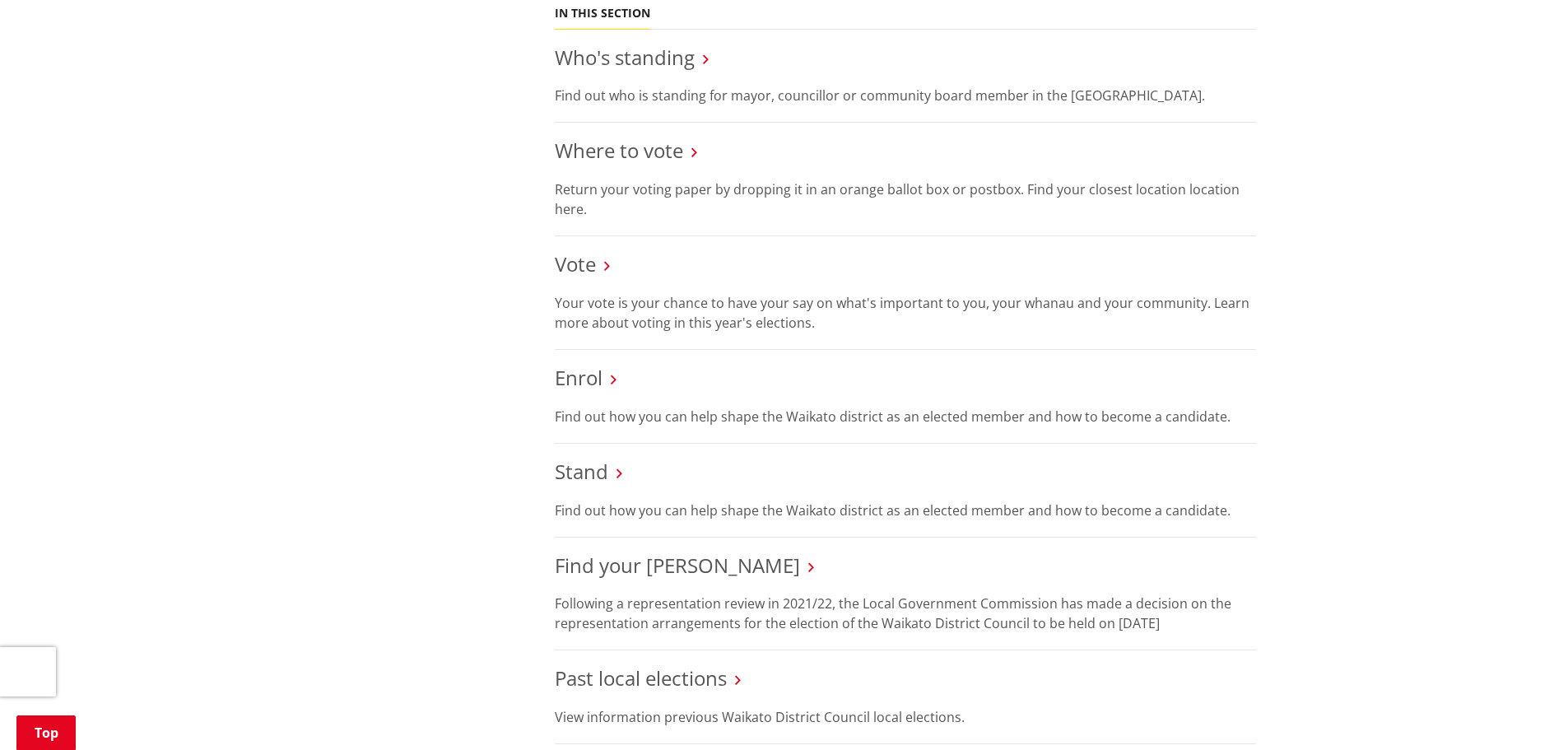
scroll to position [824, 0]
click at [588, 261] on link "Vote" at bounding box center [575, 264] width 41 height 27
